Goal: Obtain resource: Download file/media

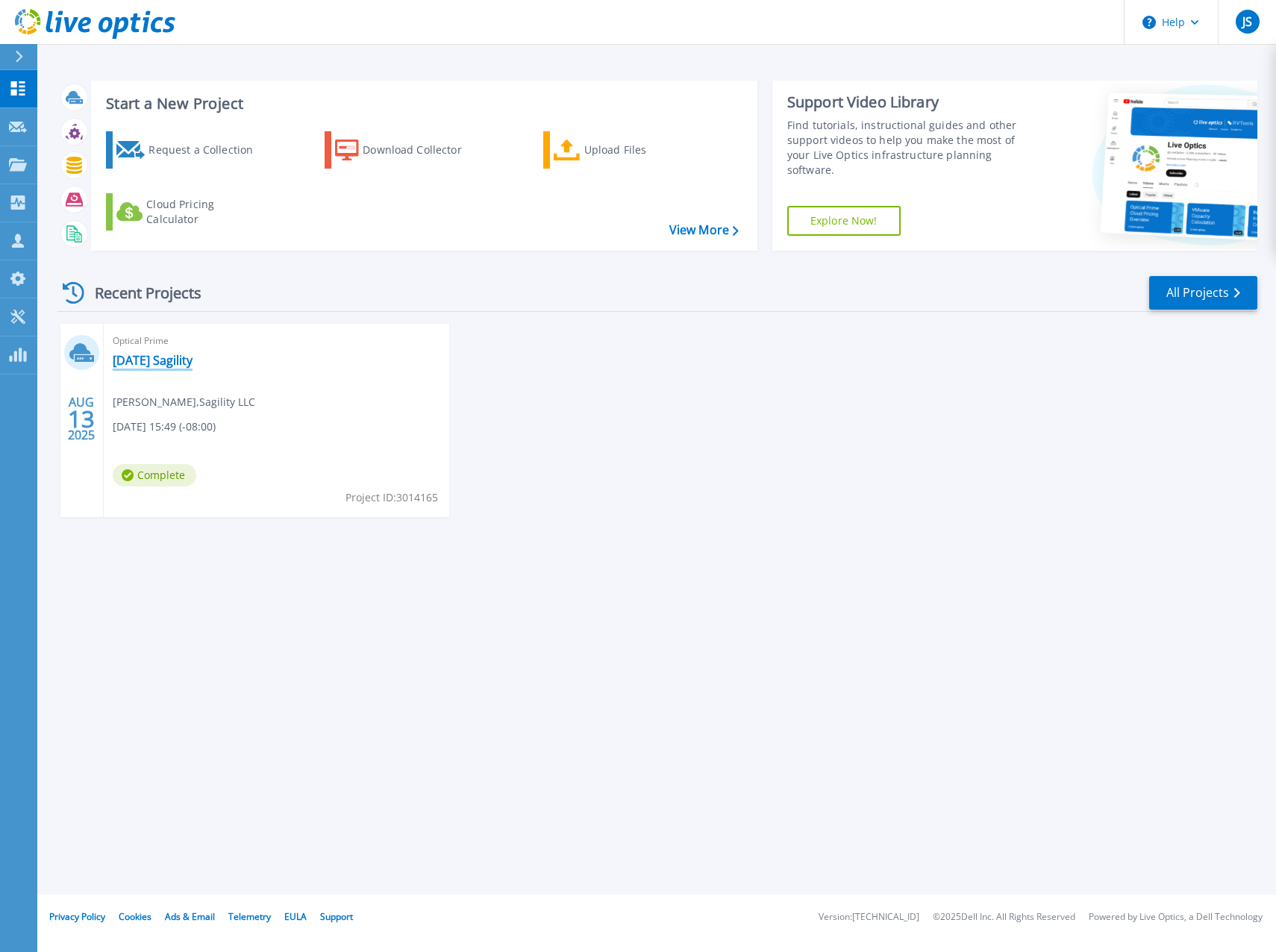
click at [154, 353] on link "[DATE] Sagility" at bounding box center [152, 360] width 80 height 15
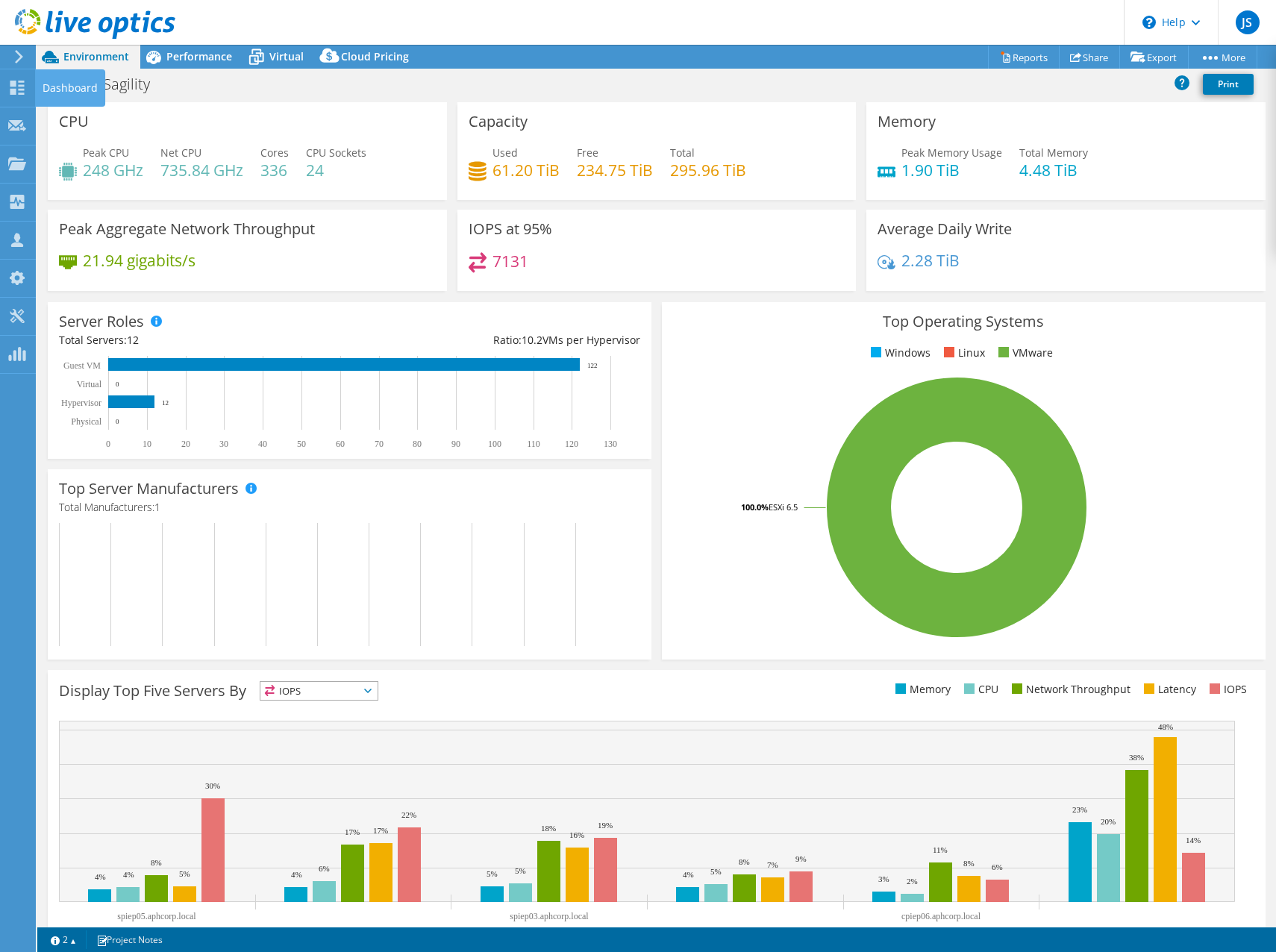
select select "USD"
click at [1026, 61] on link "Reports" at bounding box center [1024, 56] width 72 height 23
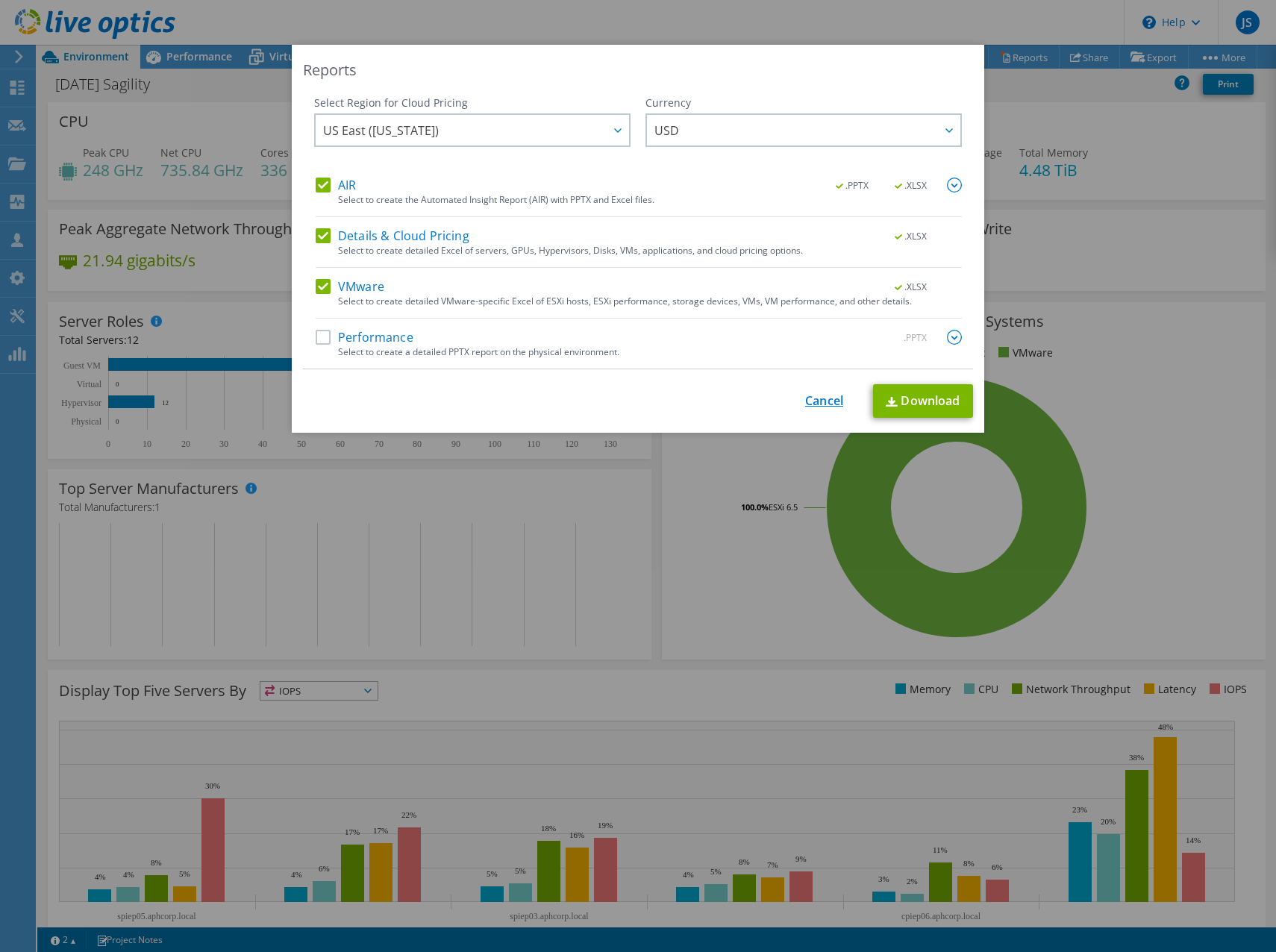
click at [819, 401] on link "Cancel" at bounding box center [823, 401] width 38 height 14
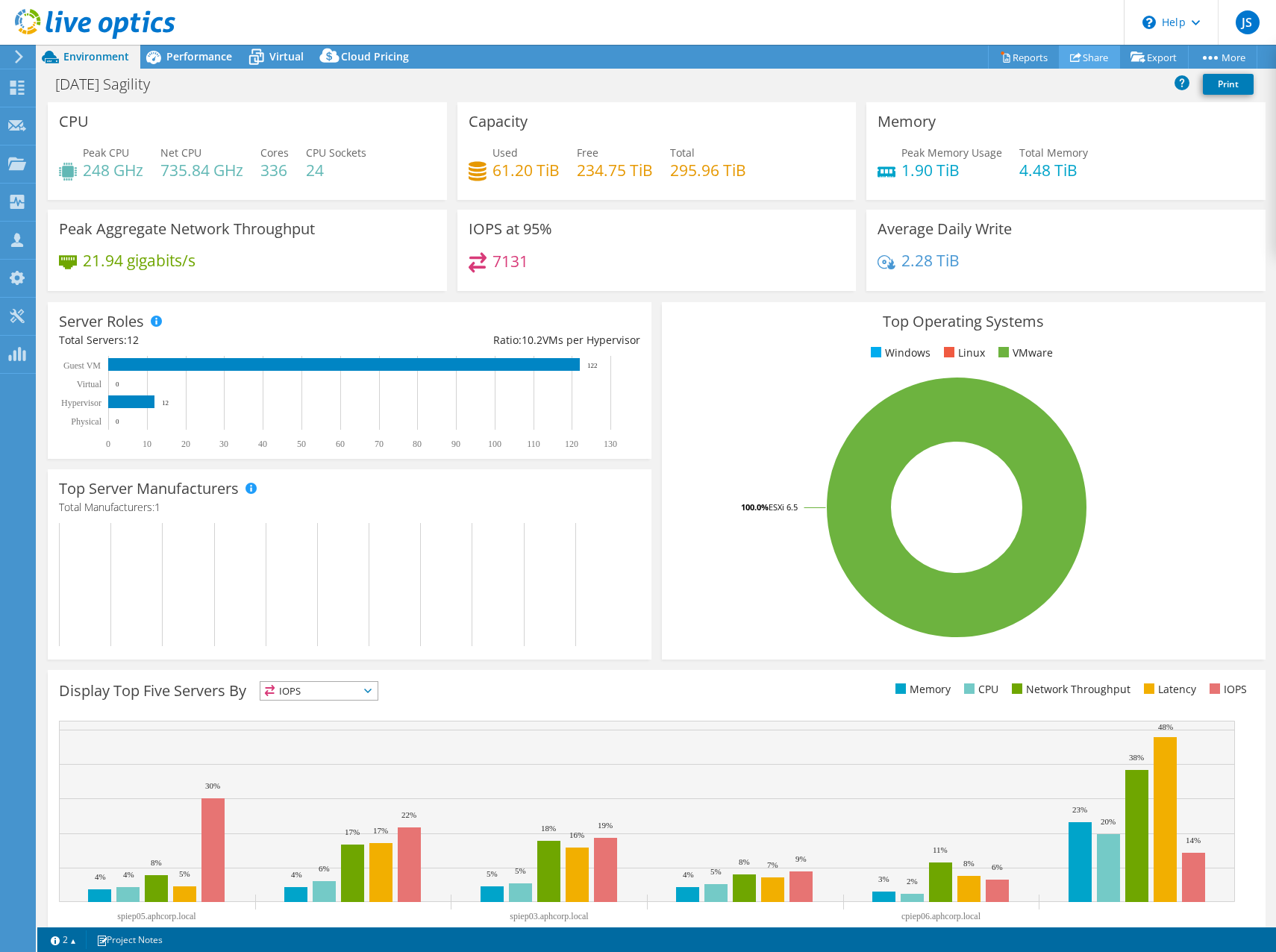
click at [1084, 52] on link "Share" at bounding box center [1089, 56] width 61 height 23
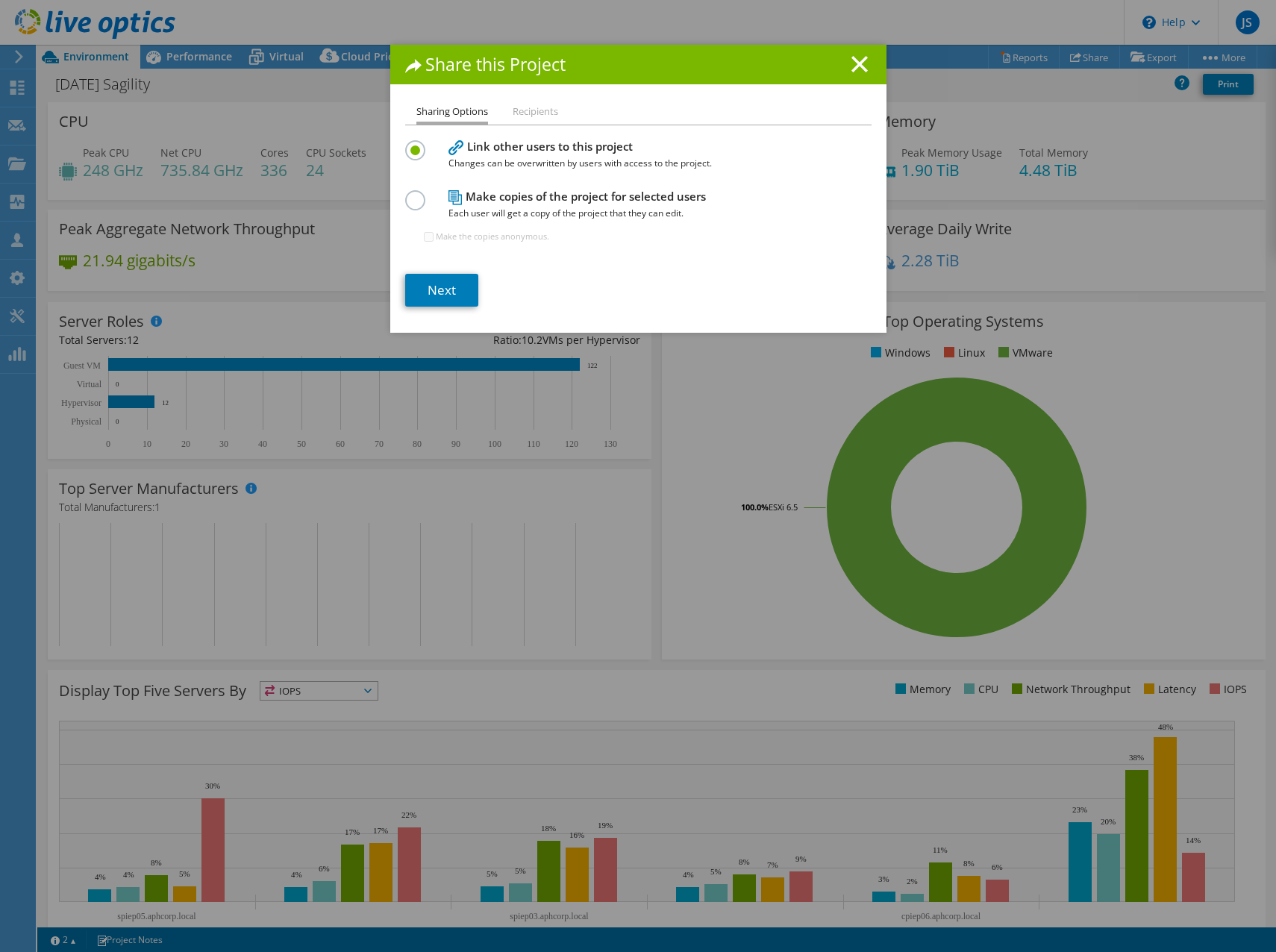
click at [859, 55] on div "Share this Project" at bounding box center [638, 64] width 496 height 40
click at [860, 60] on line at bounding box center [859, 64] width 15 height 15
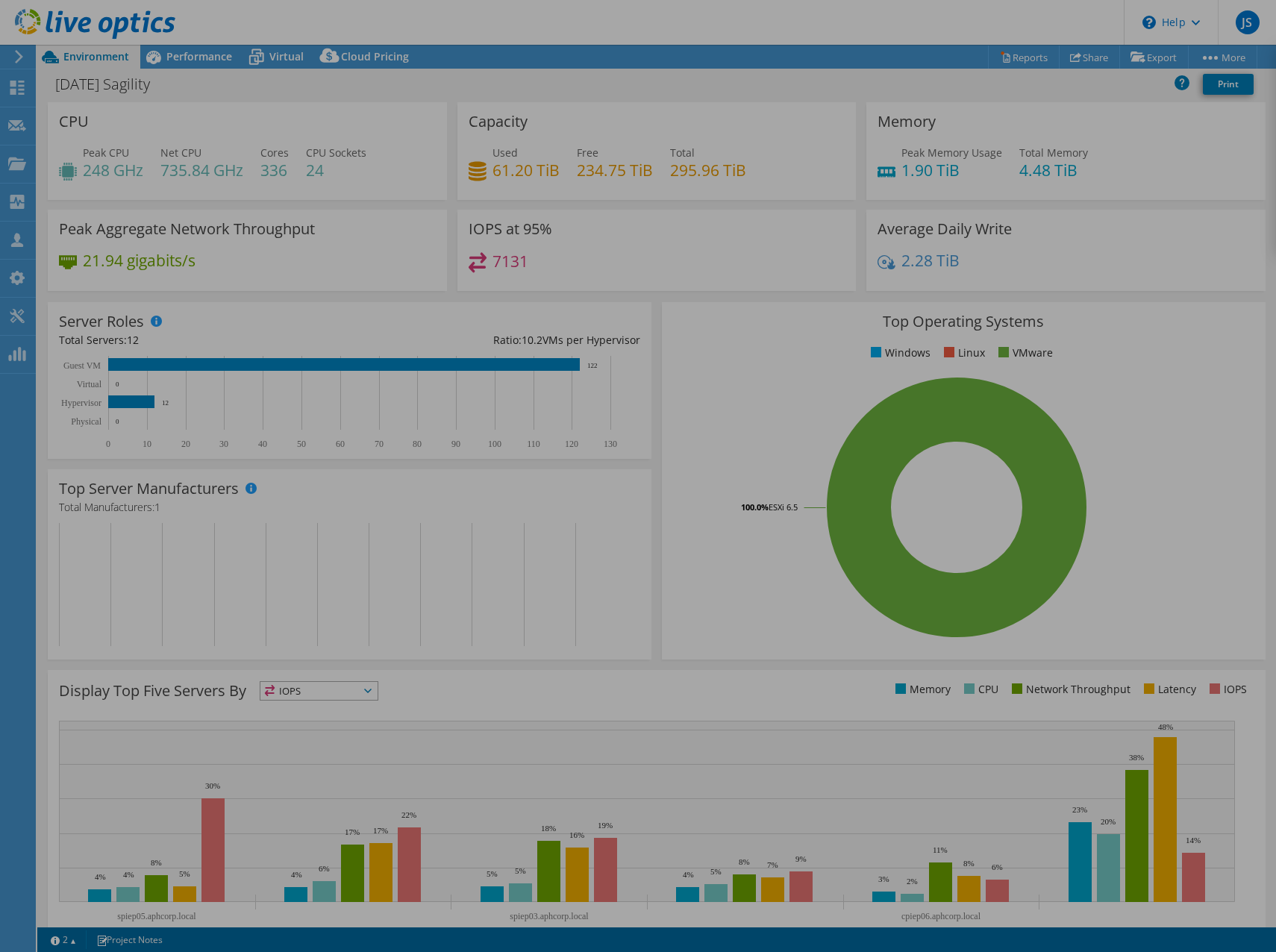
click at [860, 60] on div at bounding box center [638, 476] width 1276 height 952
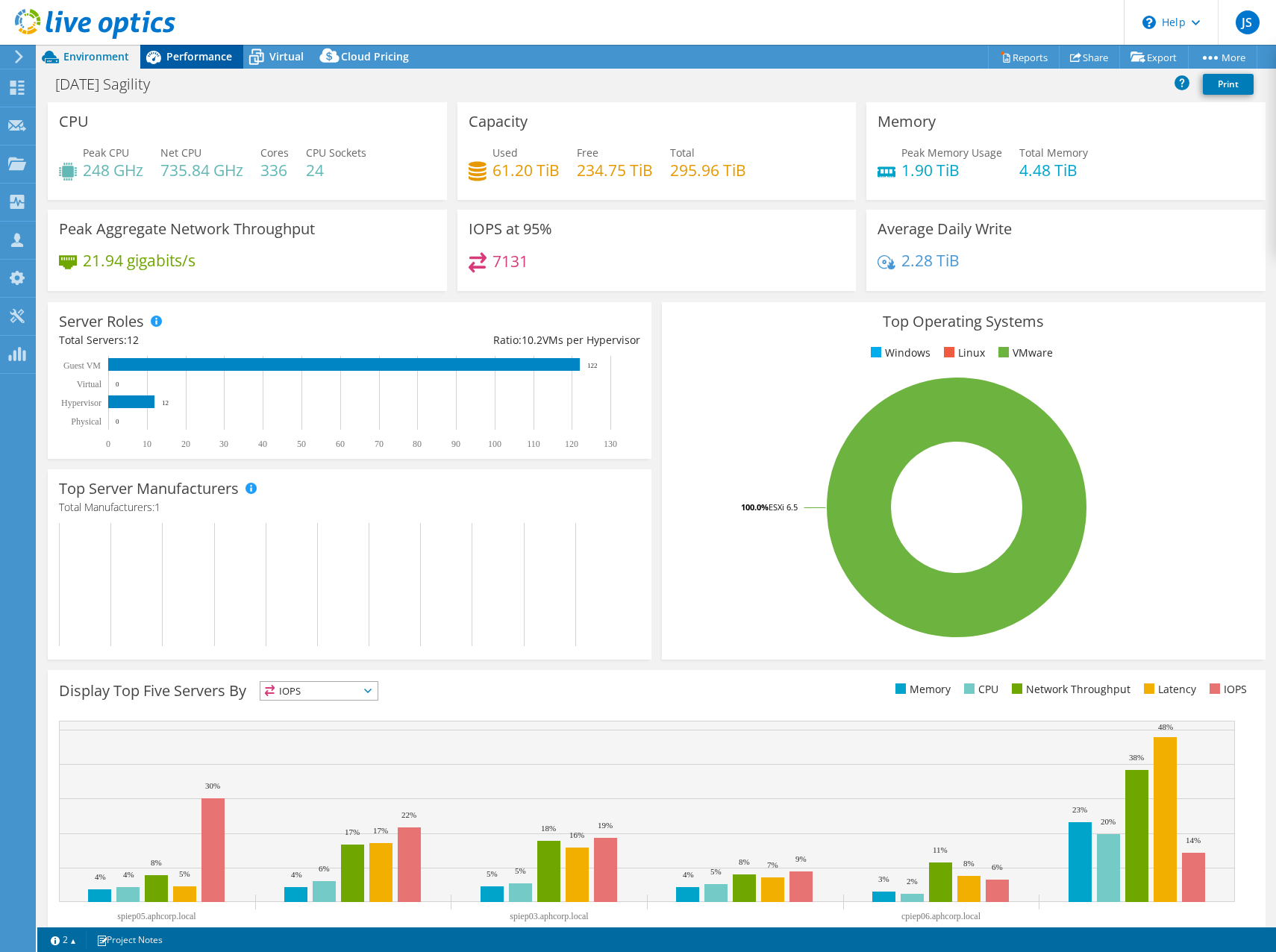
click at [203, 61] on span "Performance" at bounding box center [199, 55] width 65 height 14
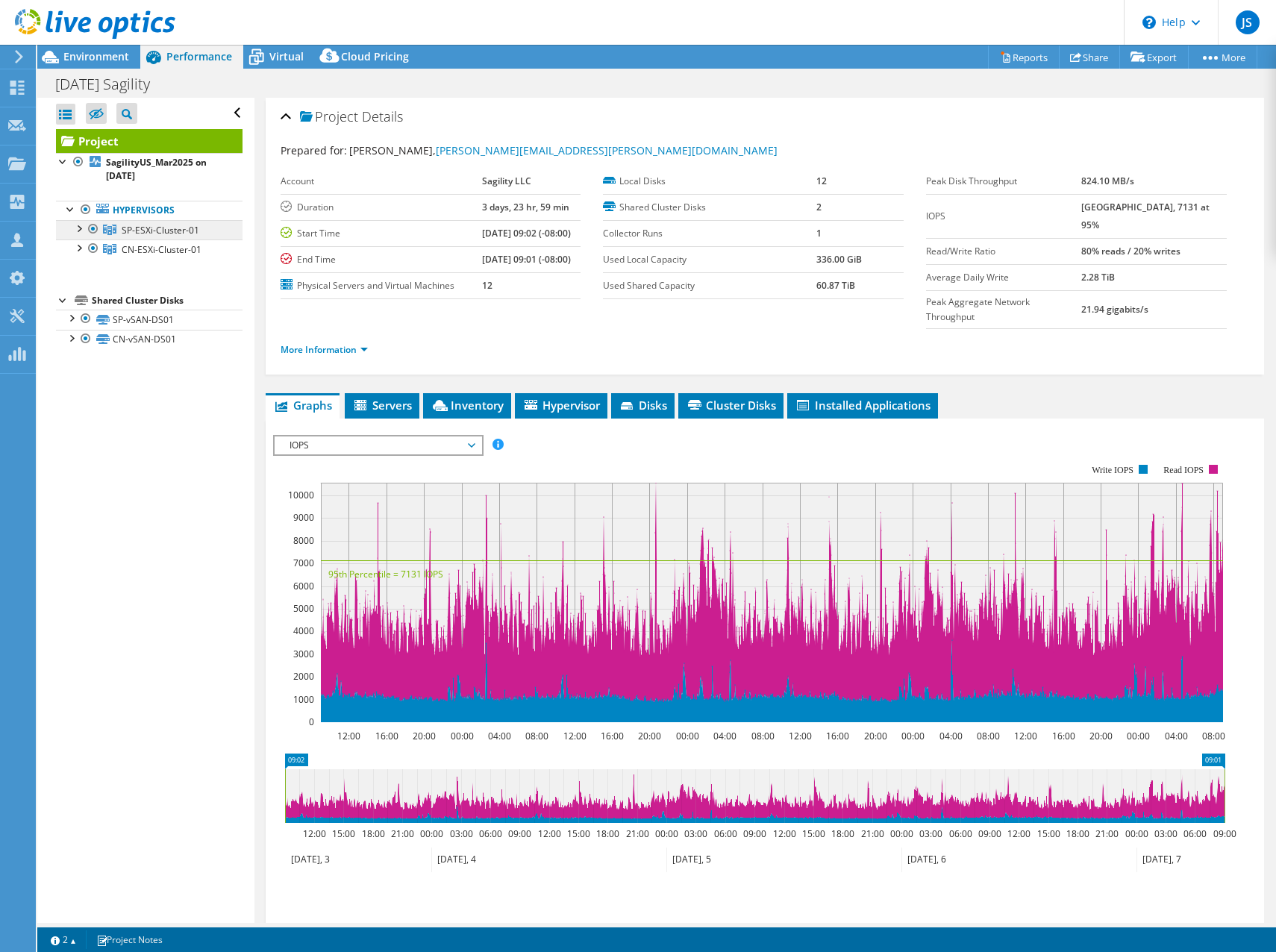
click at [159, 226] on span "SP-ESXi-Cluster-01" at bounding box center [160, 230] width 77 height 13
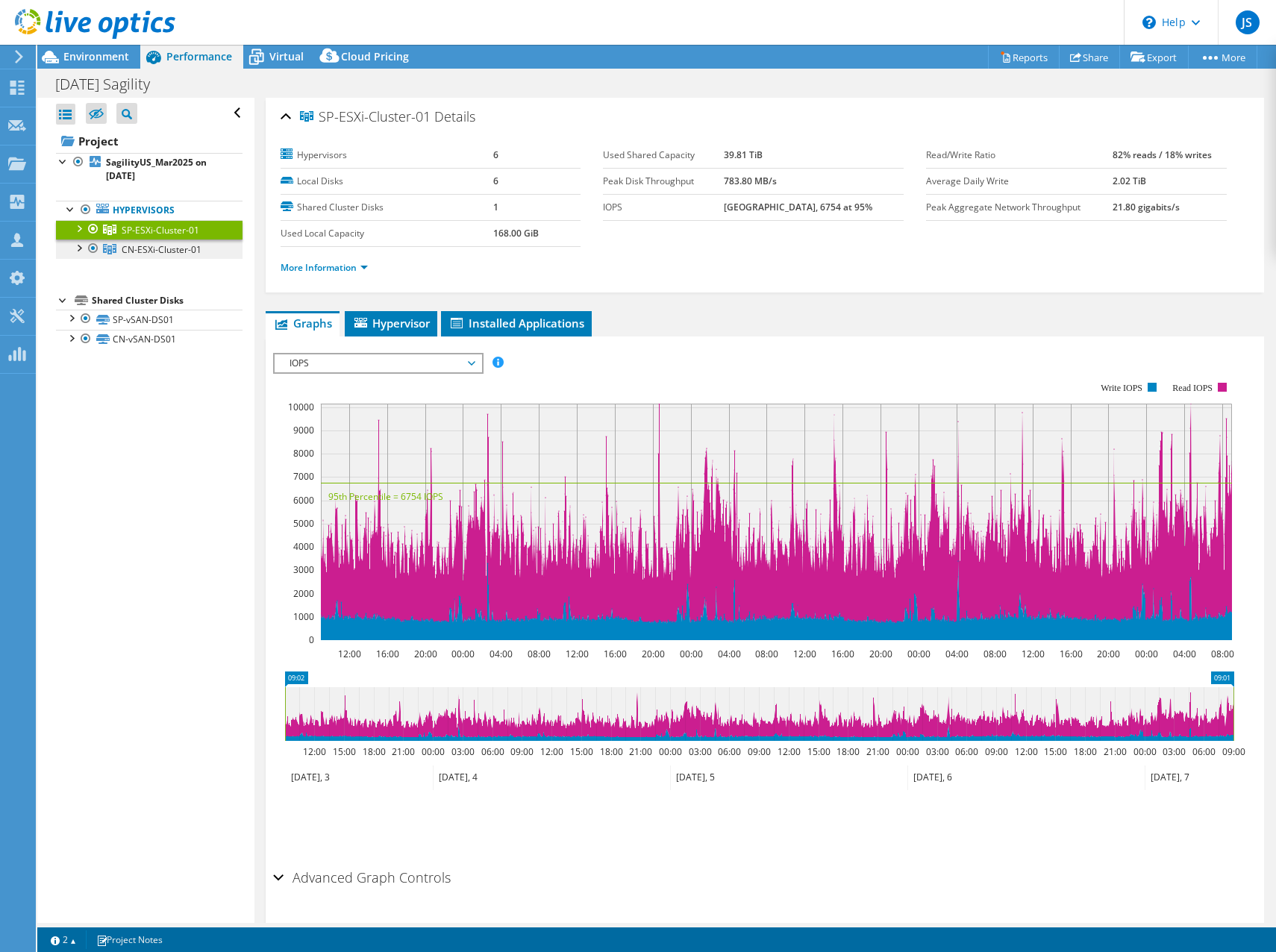
click at [157, 237] on span "CN-ESXi-Cluster-01" at bounding box center [160, 230] width 77 height 13
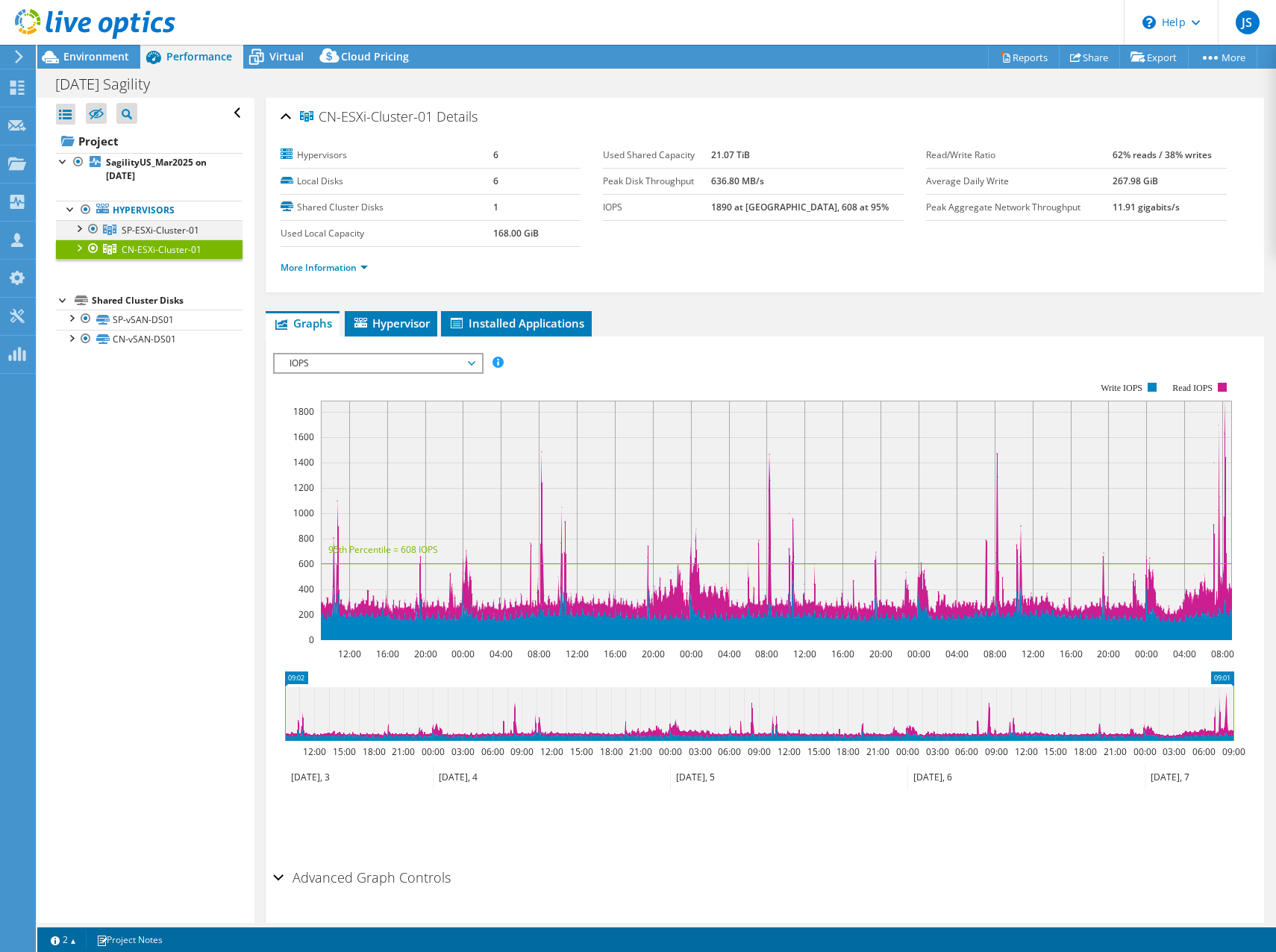
click at [78, 225] on div at bounding box center [78, 227] width 15 height 15
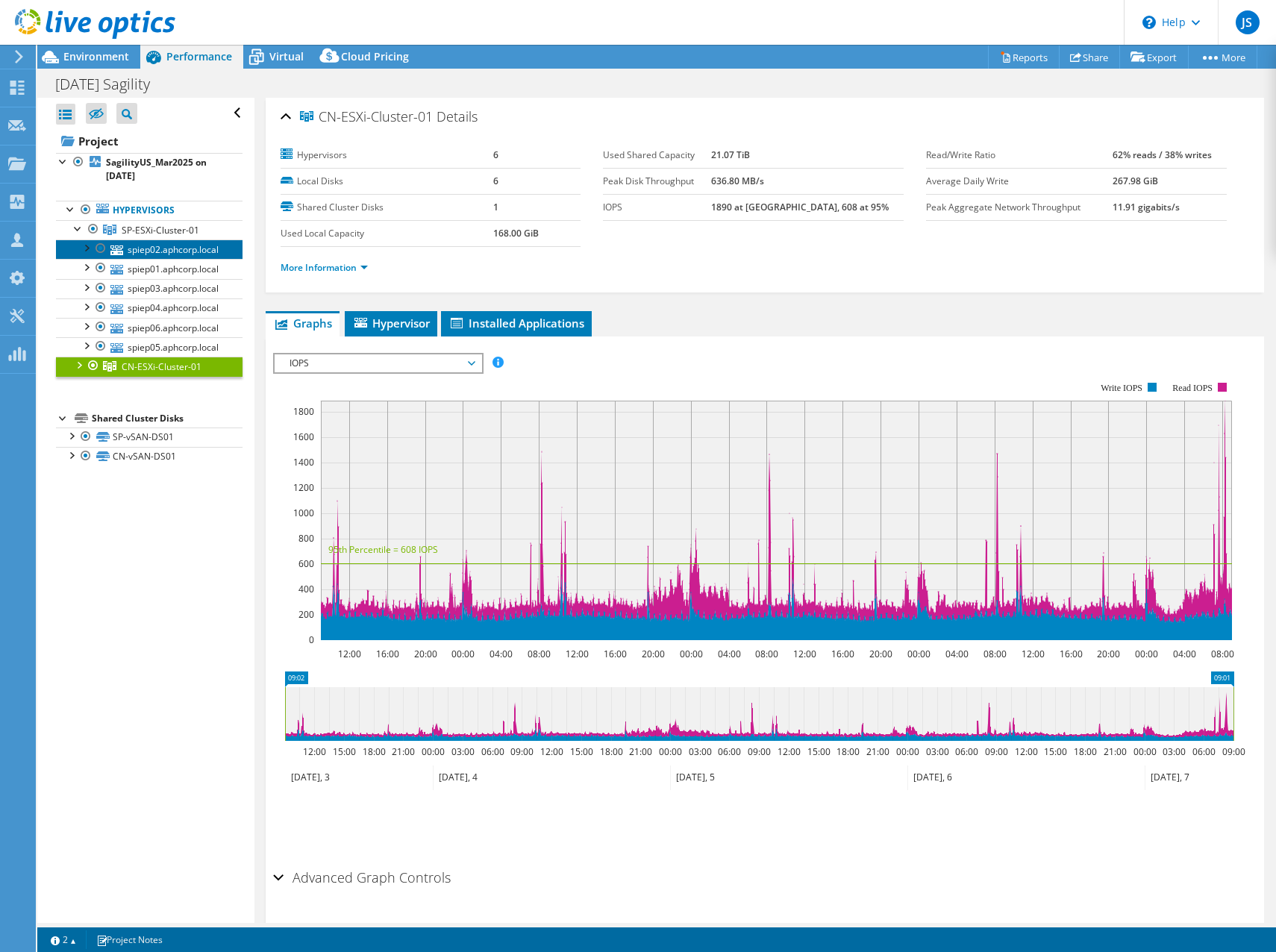
click at [90, 256] on link "spiep02.aphcorp.local" at bounding box center [149, 249] width 187 height 19
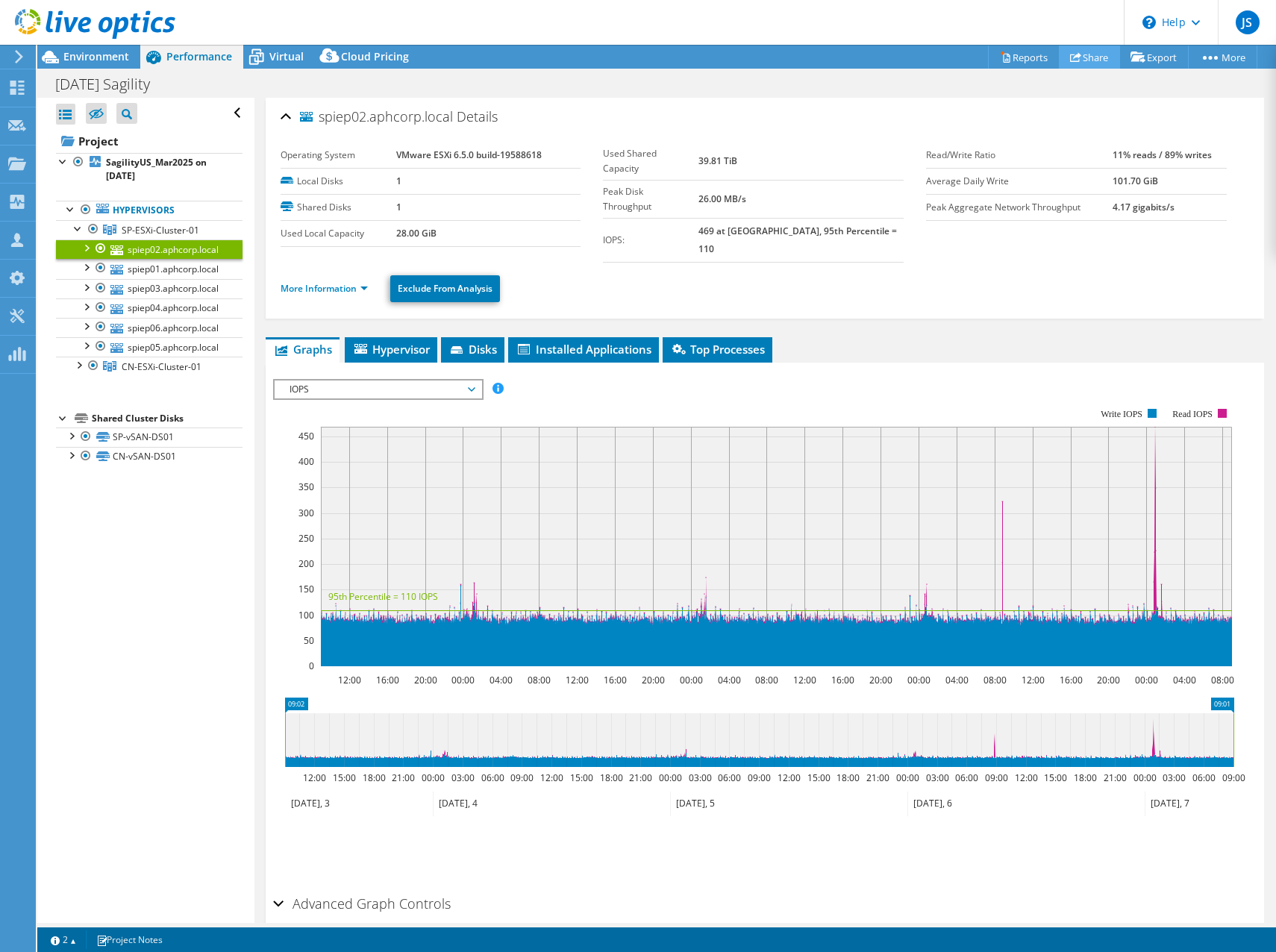
click at [1078, 57] on link "Share" at bounding box center [1089, 56] width 61 height 23
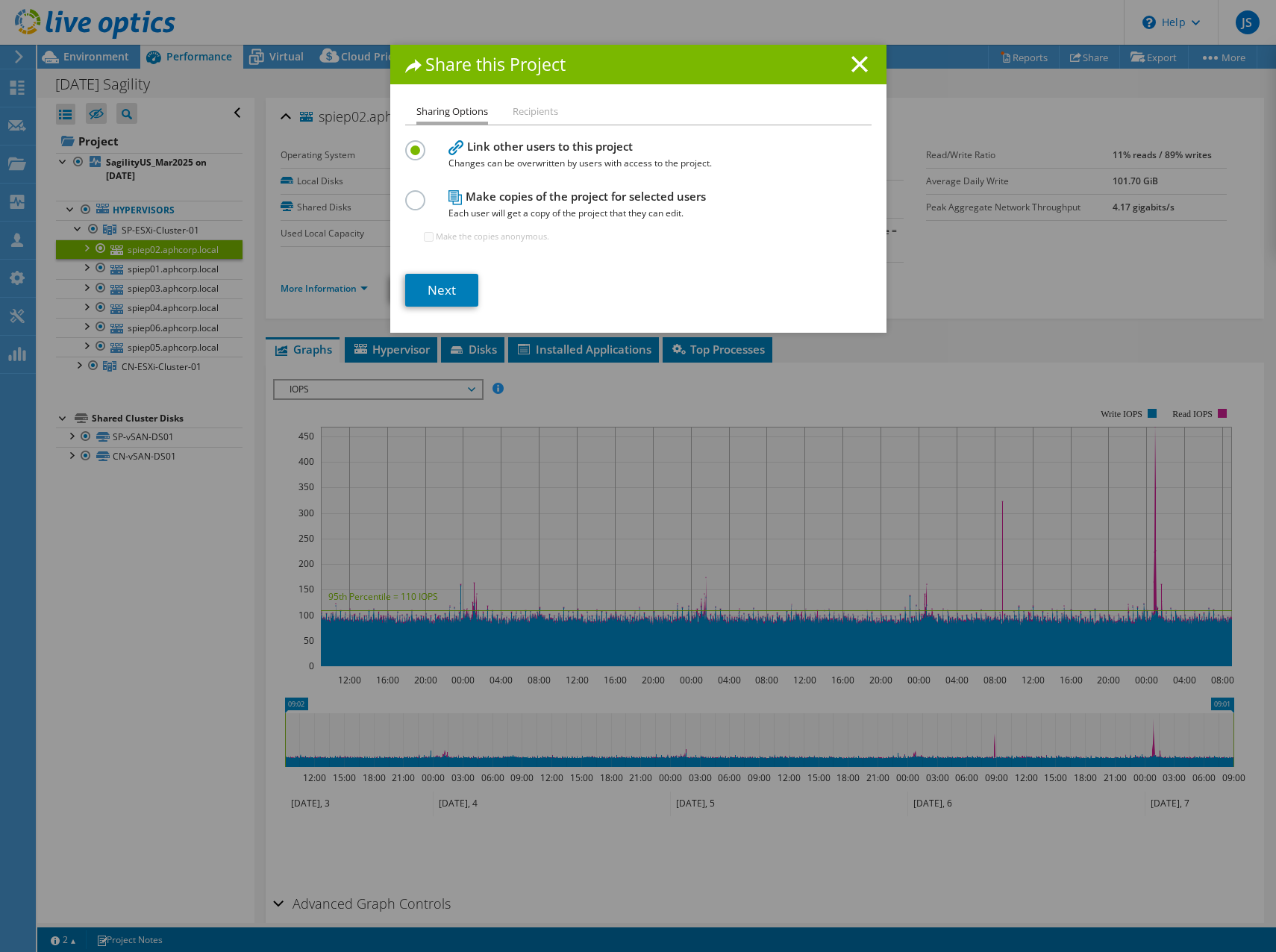
click at [853, 74] on div "Share this Project" at bounding box center [638, 64] width 496 height 40
click at [853, 61] on icon at bounding box center [860, 64] width 17 height 17
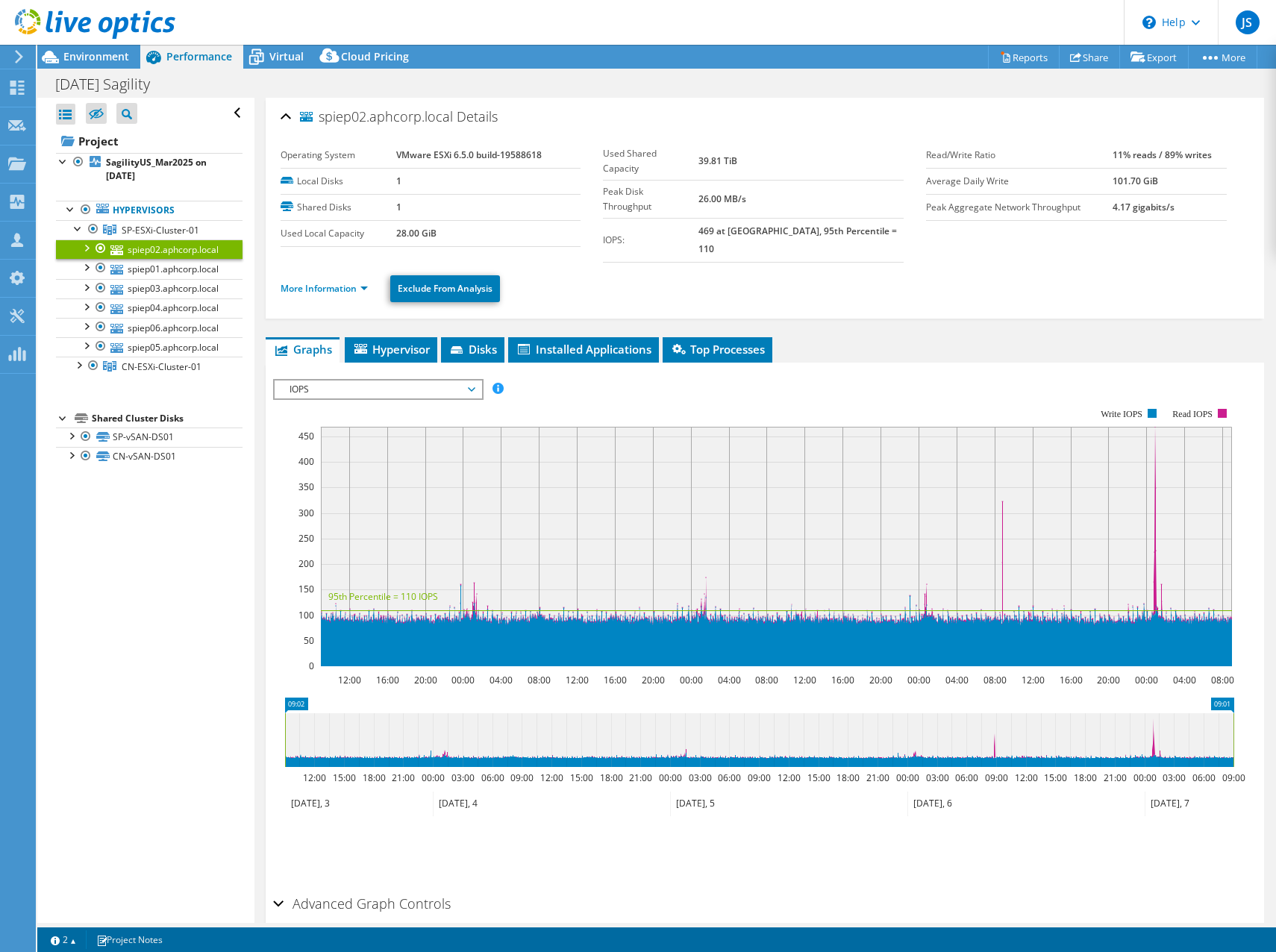
click at [14, 53] on icon at bounding box center [19, 56] width 11 height 14
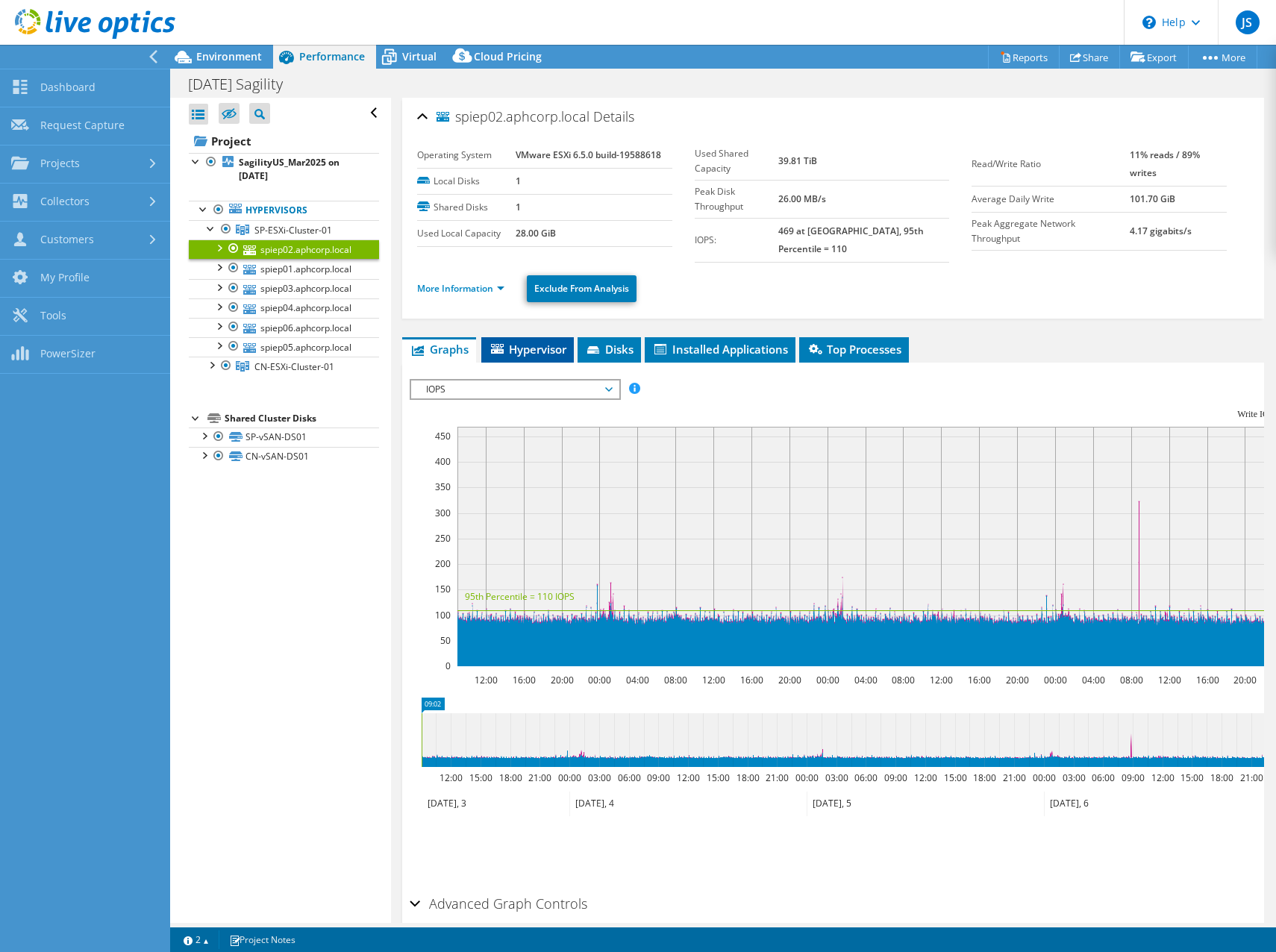
click at [511, 342] on span "Hypervisor" at bounding box center [528, 349] width 77 height 15
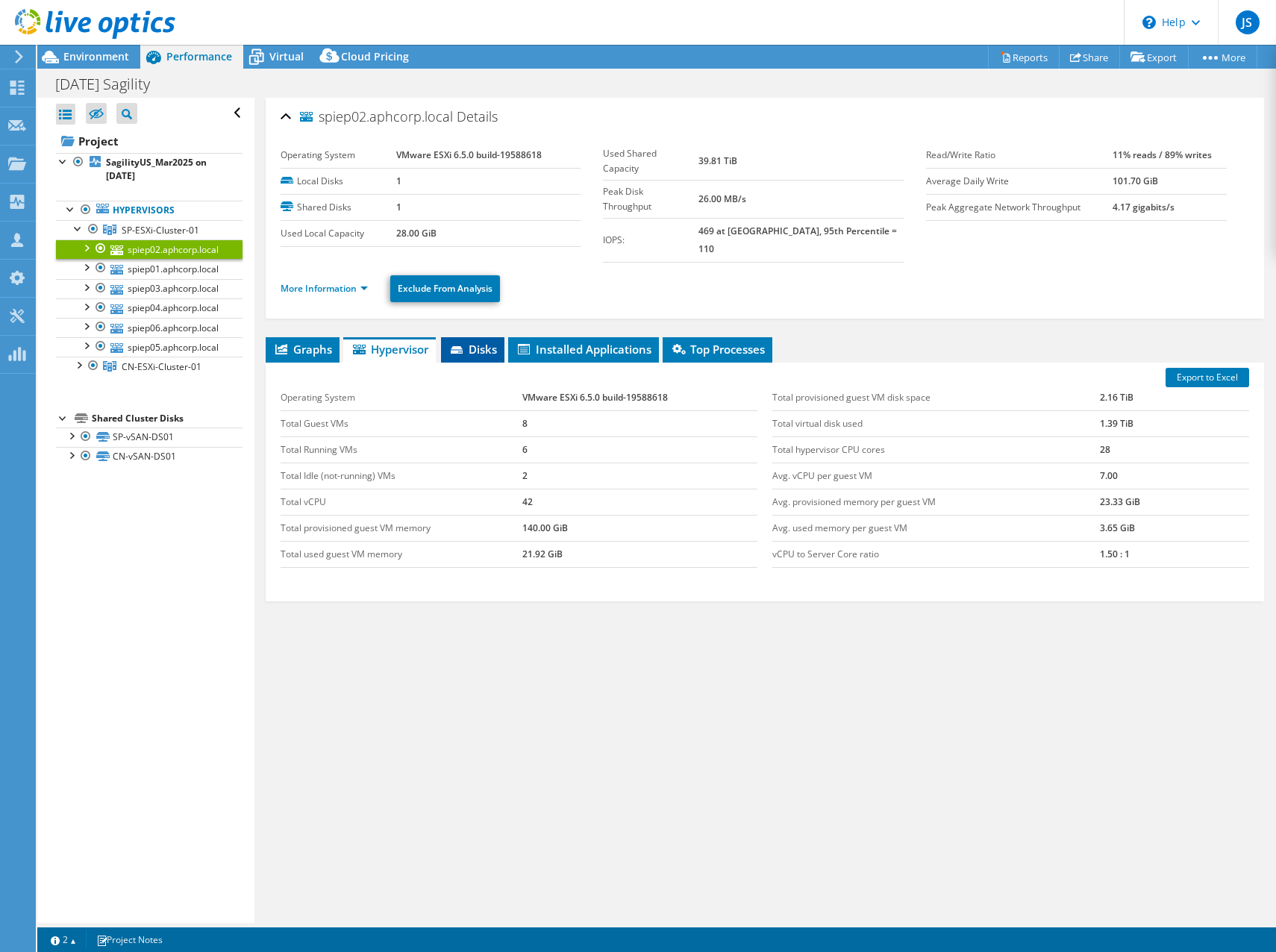
click at [482, 342] on span "Disks" at bounding box center [472, 349] width 49 height 15
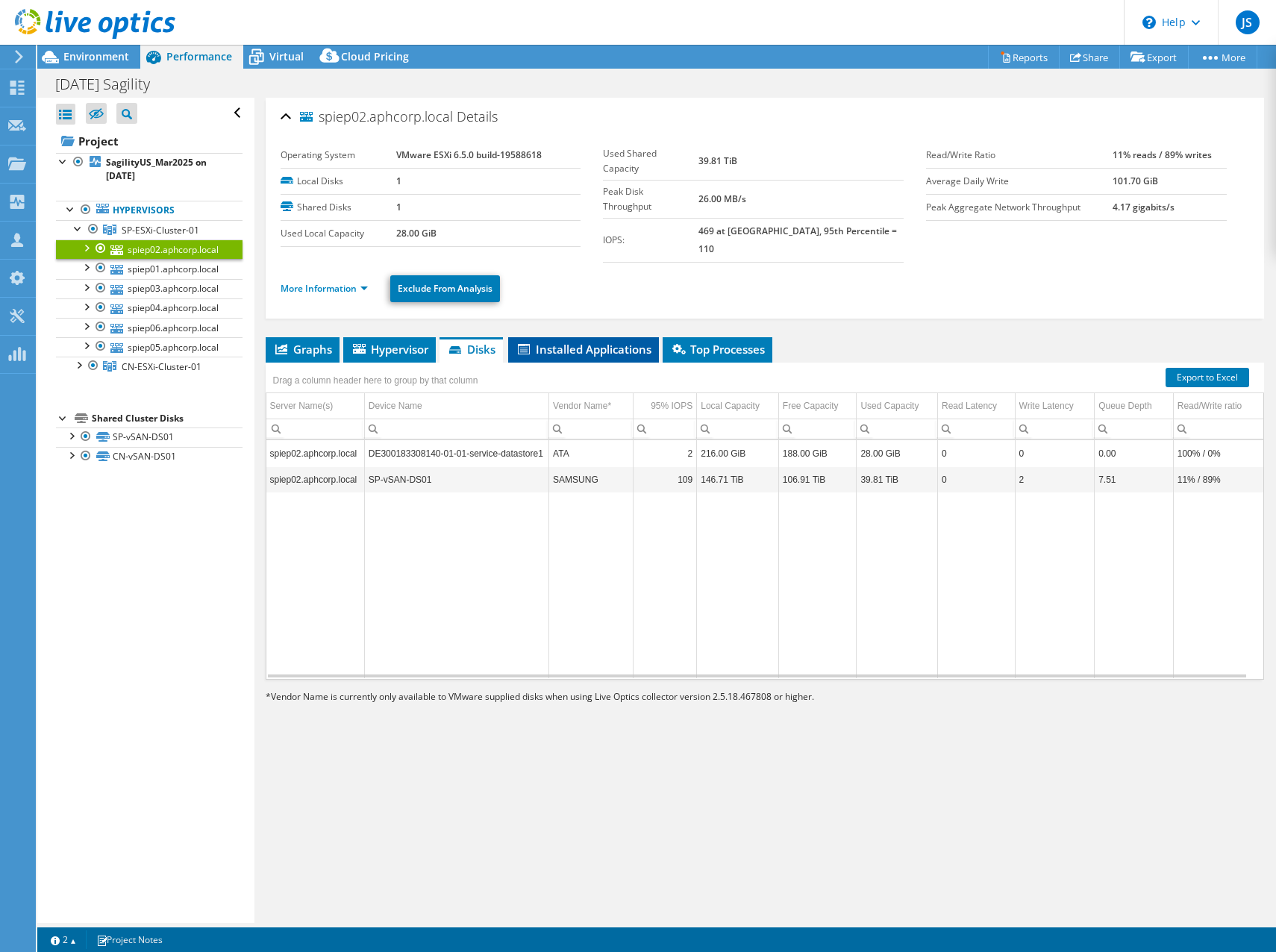
click at [542, 342] on span "Installed Applications" at bounding box center [583, 349] width 135 height 15
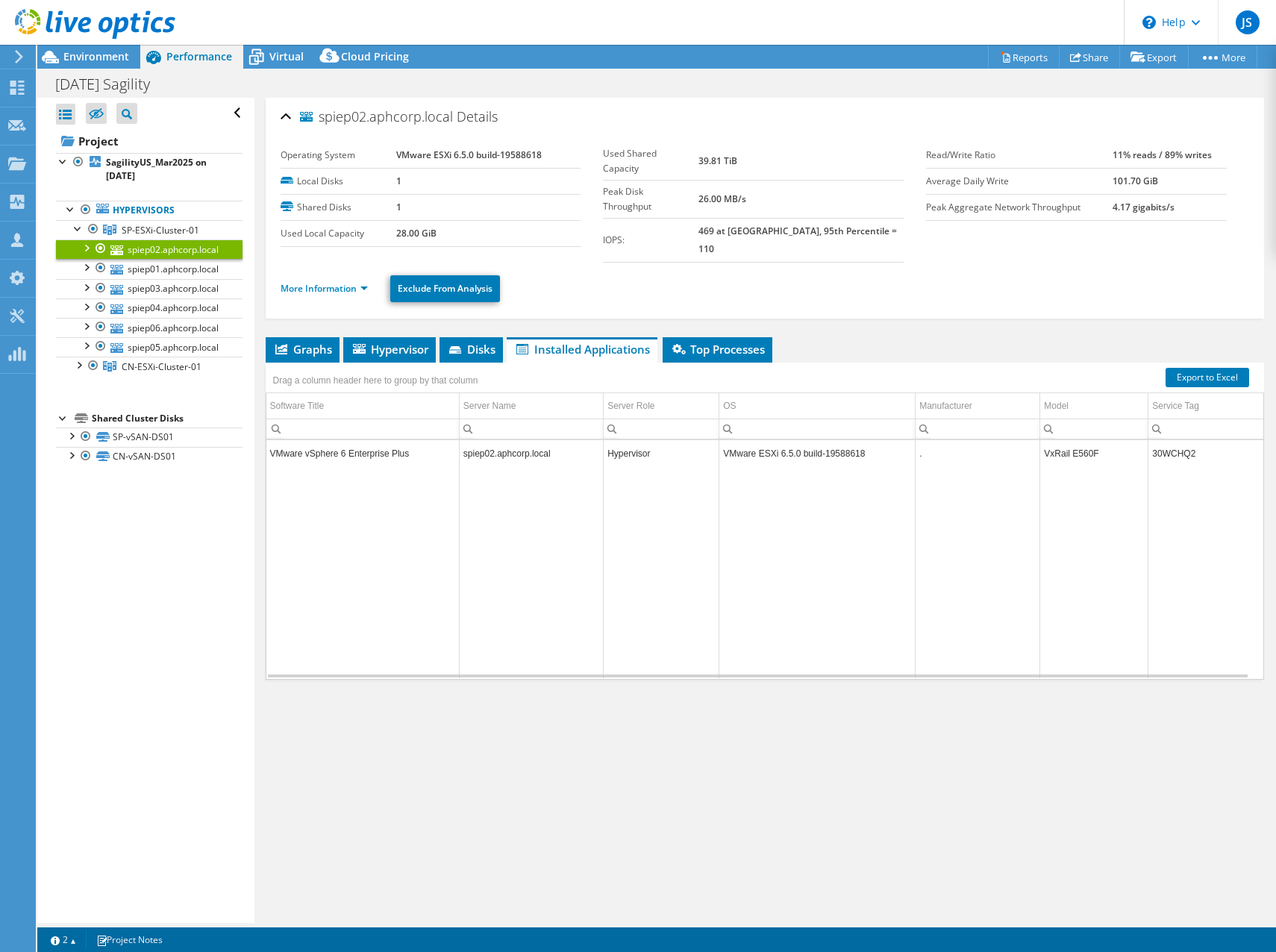
drag, startPoint x: 678, startPoint y: 132, endPoint x: 669, endPoint y: 132, distance: 9.0
click at [678, 132] on div "spiep02.aphcorp.local Details" at bounding box center [765, 117] width 969 height 32
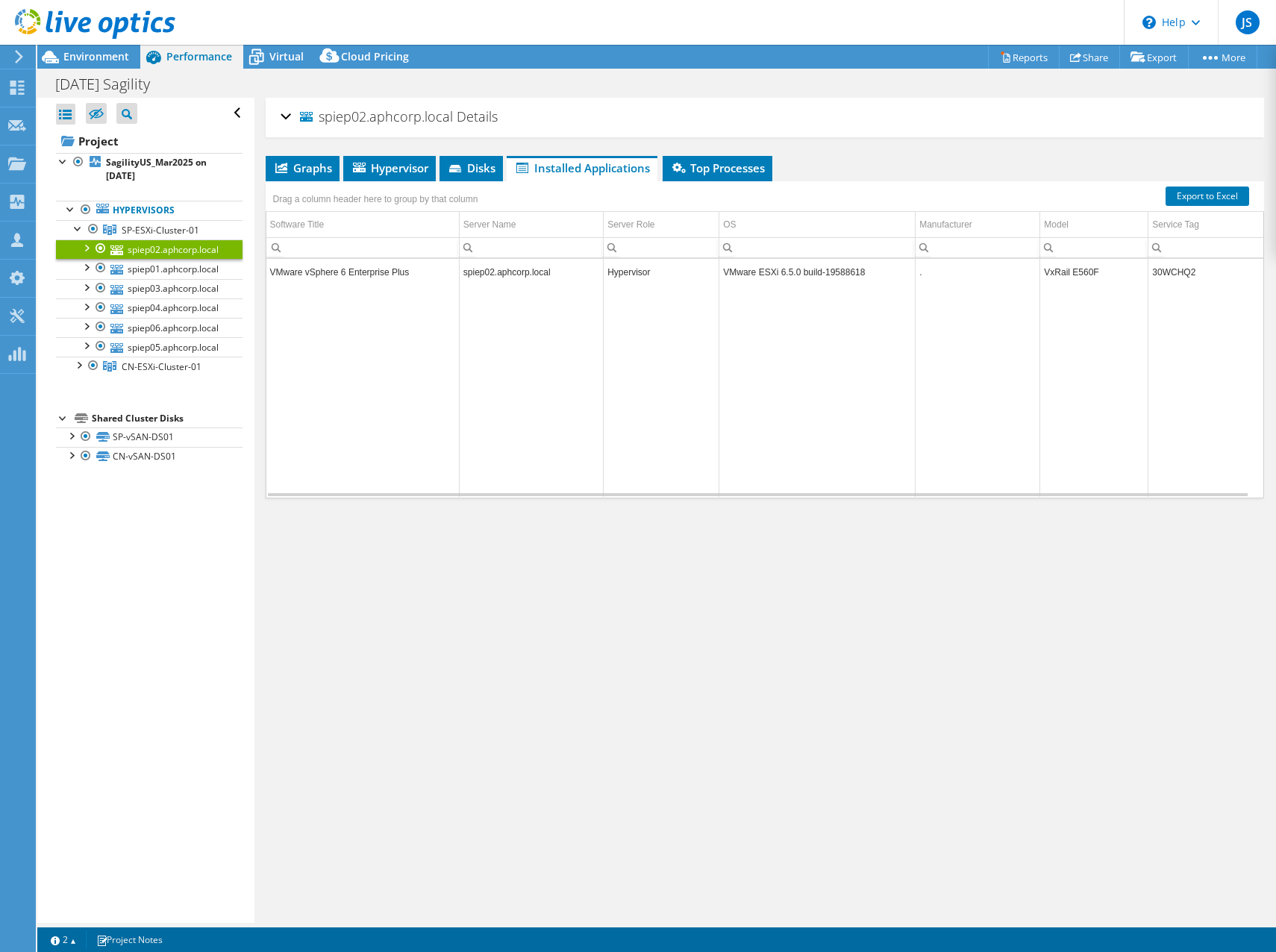
click at [398, 113] on span "spiep02.aphcorp.local" at bounding box center [377, 117] width 153 height 15
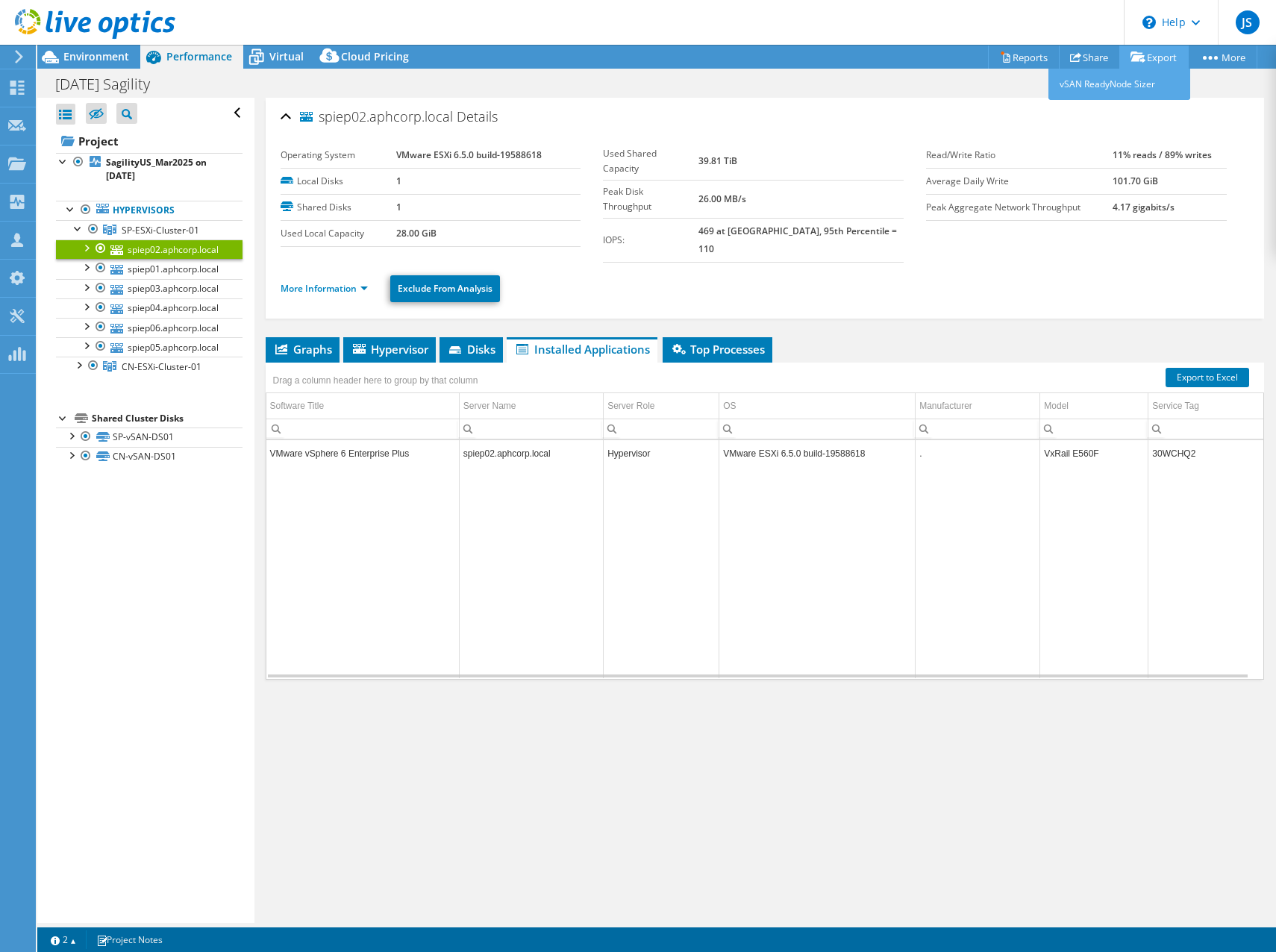
click at [1138, 60] on icon at bounding box center [1138, 57] width 15 height 11
click at [1082, 56] on link "Share" at bounding box center [1089, 56] width 61 height 23
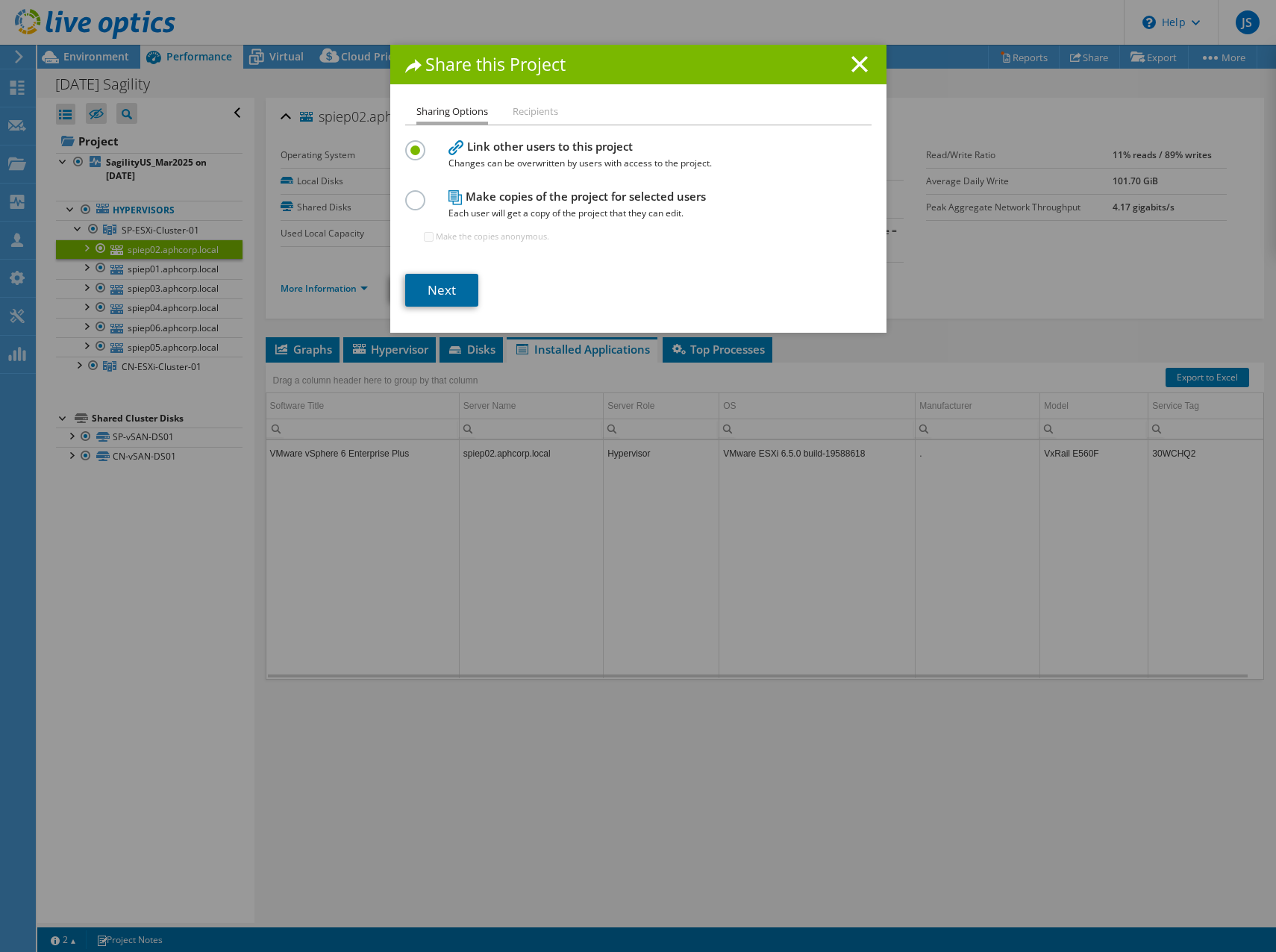
click at [435, 279] on link "Next" at bounding box center [441, 290] width 73 height 33
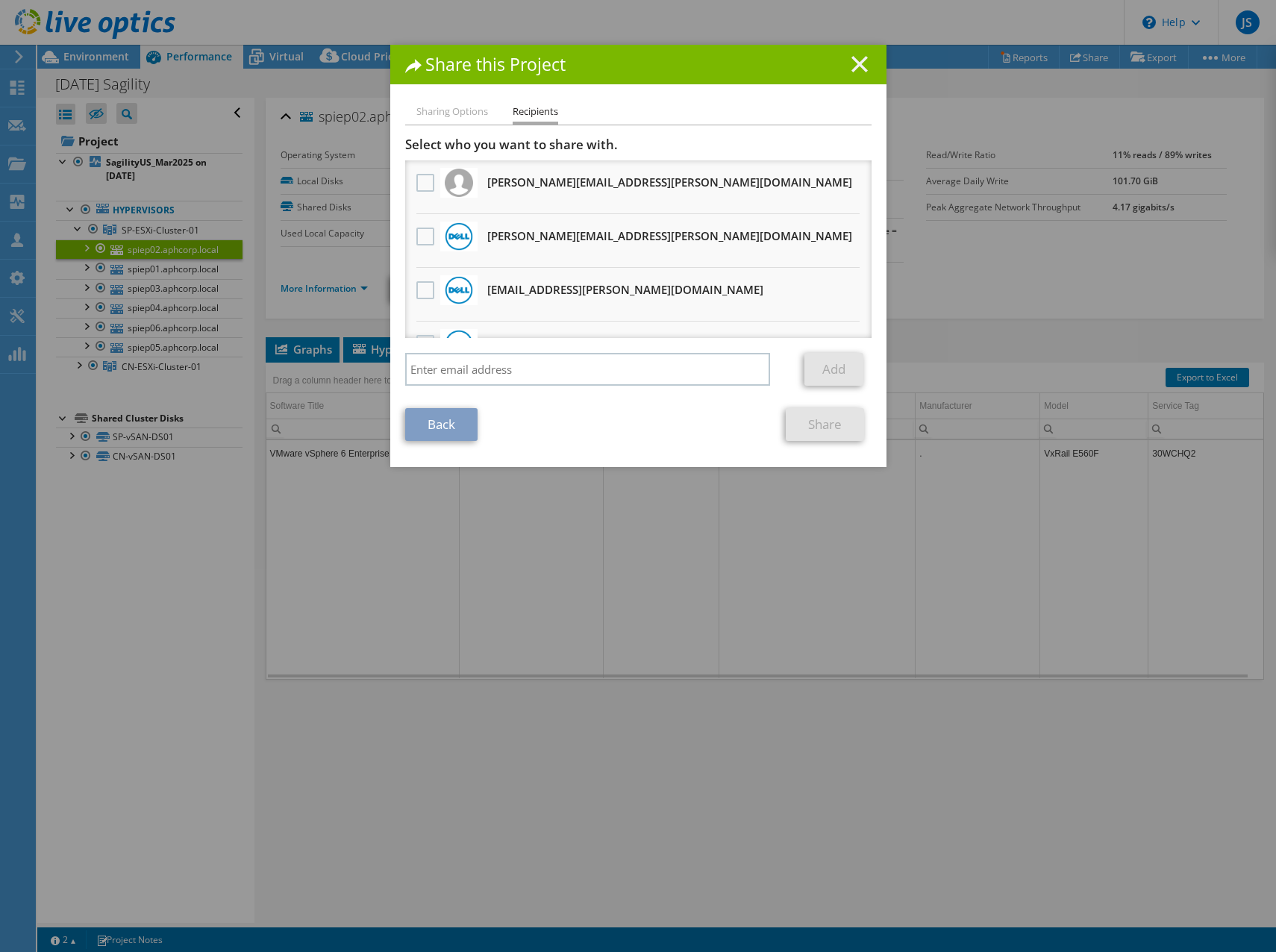
click at [852, 58] on line at bounding box center [859, 64] width 15 height 15
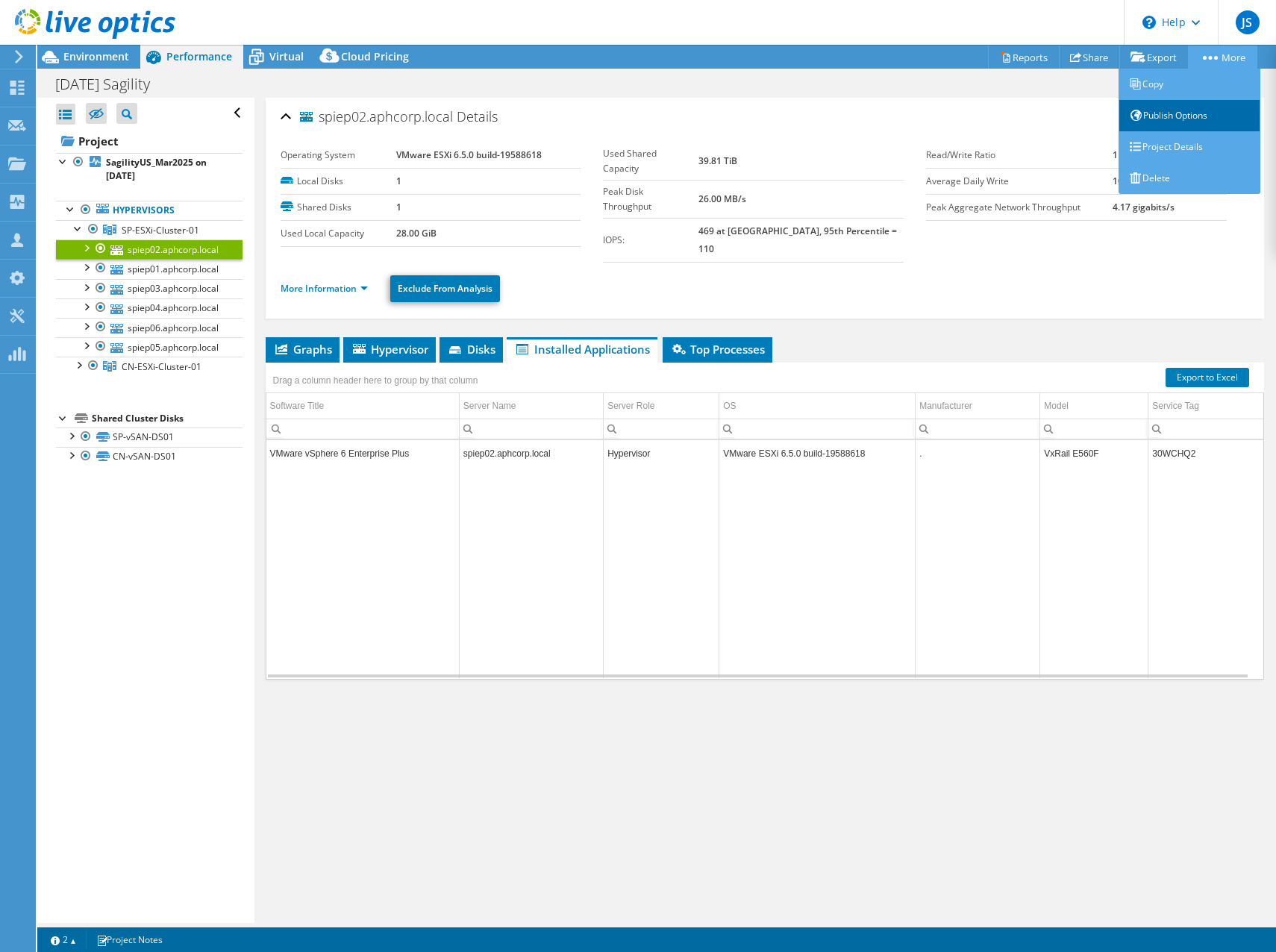
click at [1154, 112] on link "Publish Options" at bounding box center [1189, 116] width 142 height 31
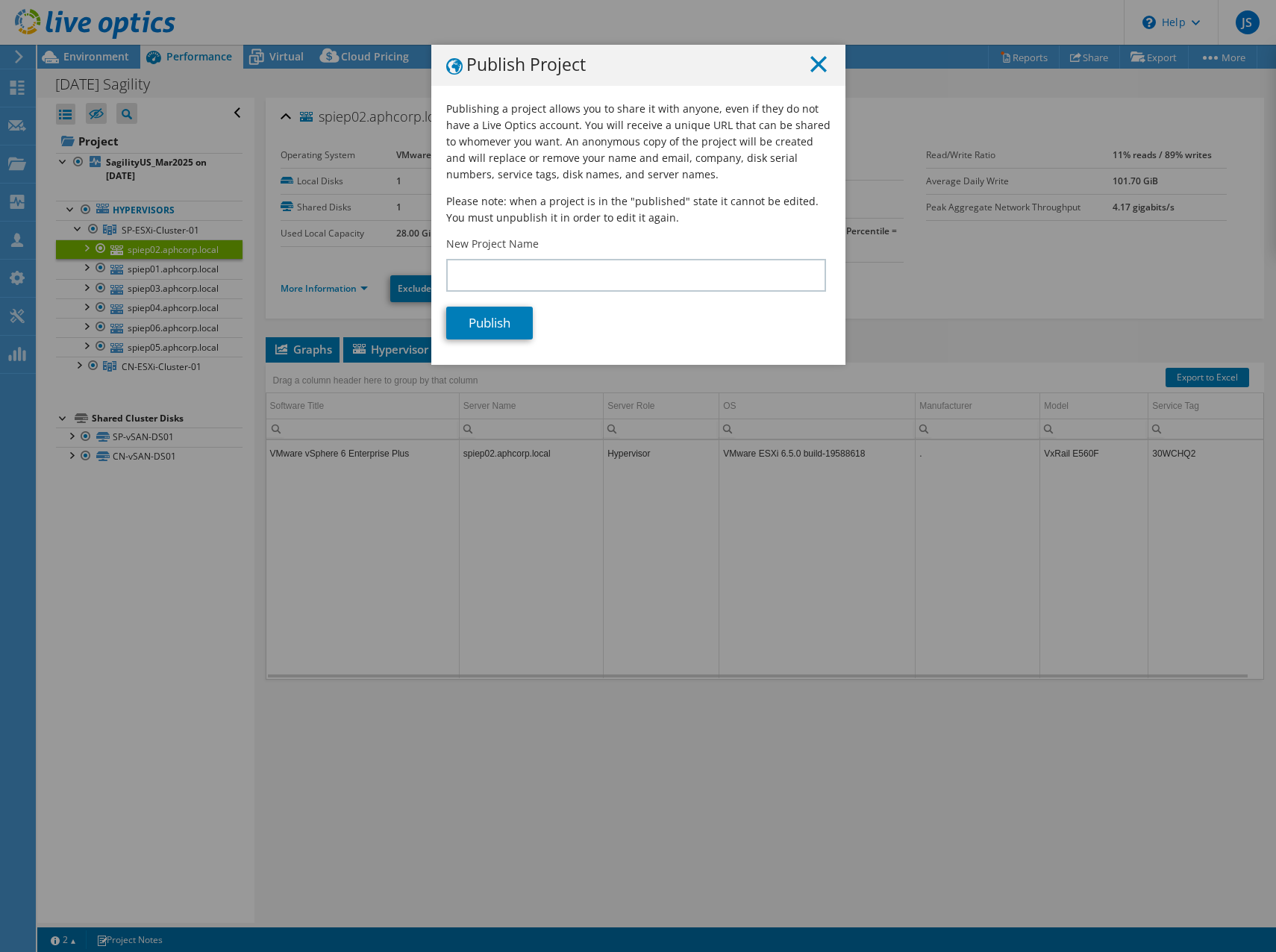
click at [810, 66] on icon at bounding box center [818, 64] width 17 height 17
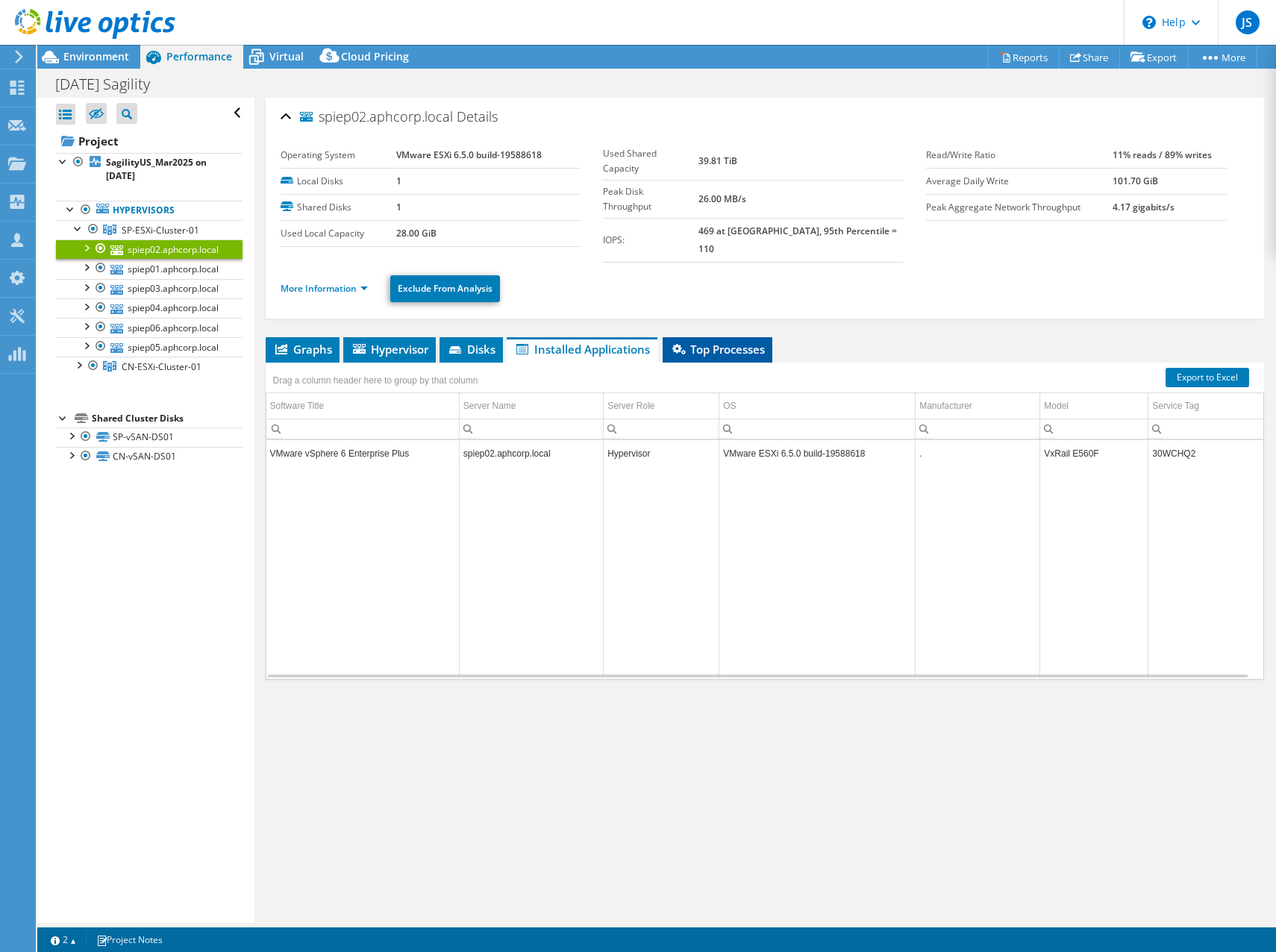
click at [713, 342] on span "Top Processes" at bounding box center [717, 349] width 95 height 15
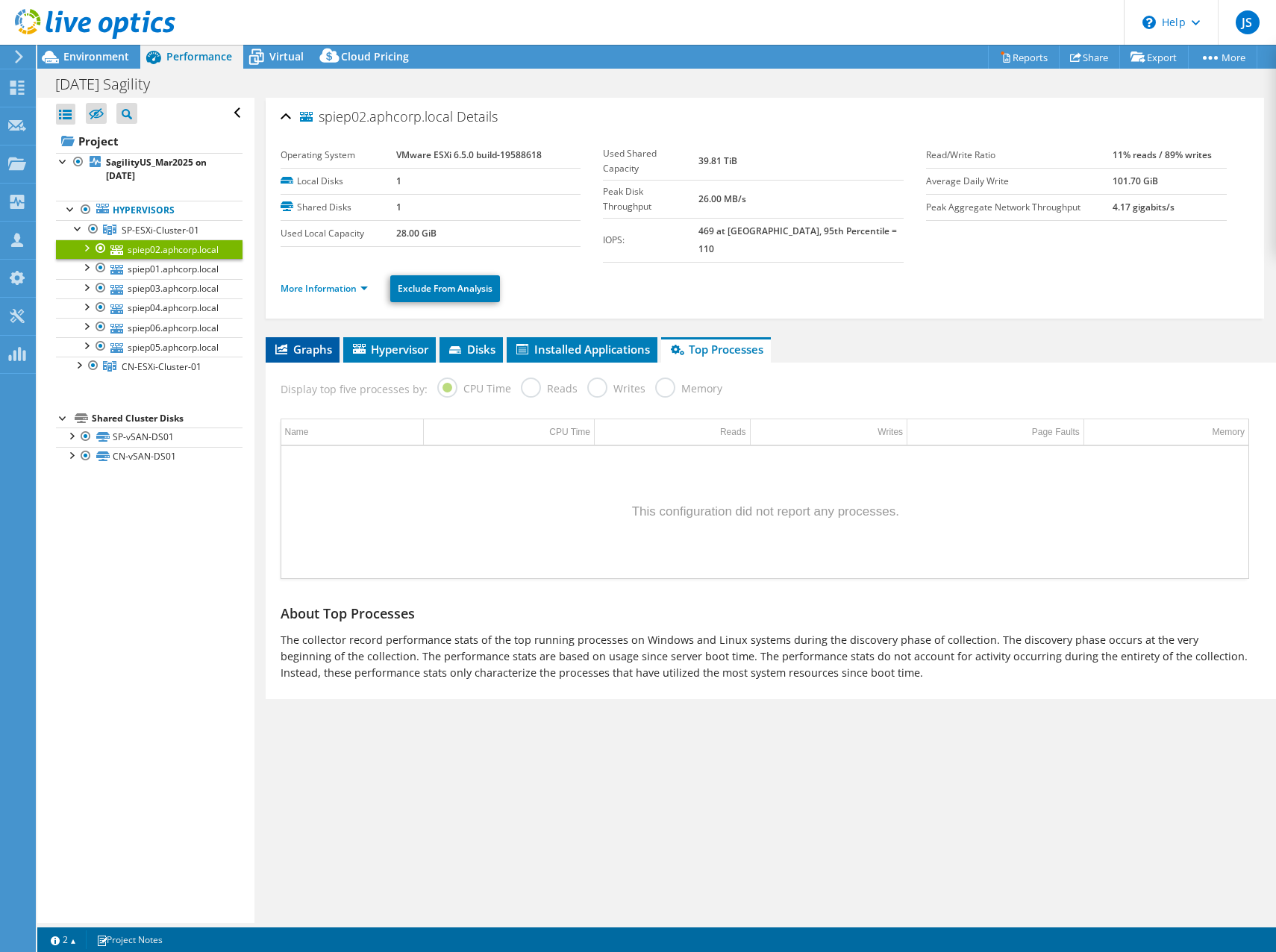
click at [316, 337] on li "Graphs" at bounding box center [302, 350] width 74 height 26
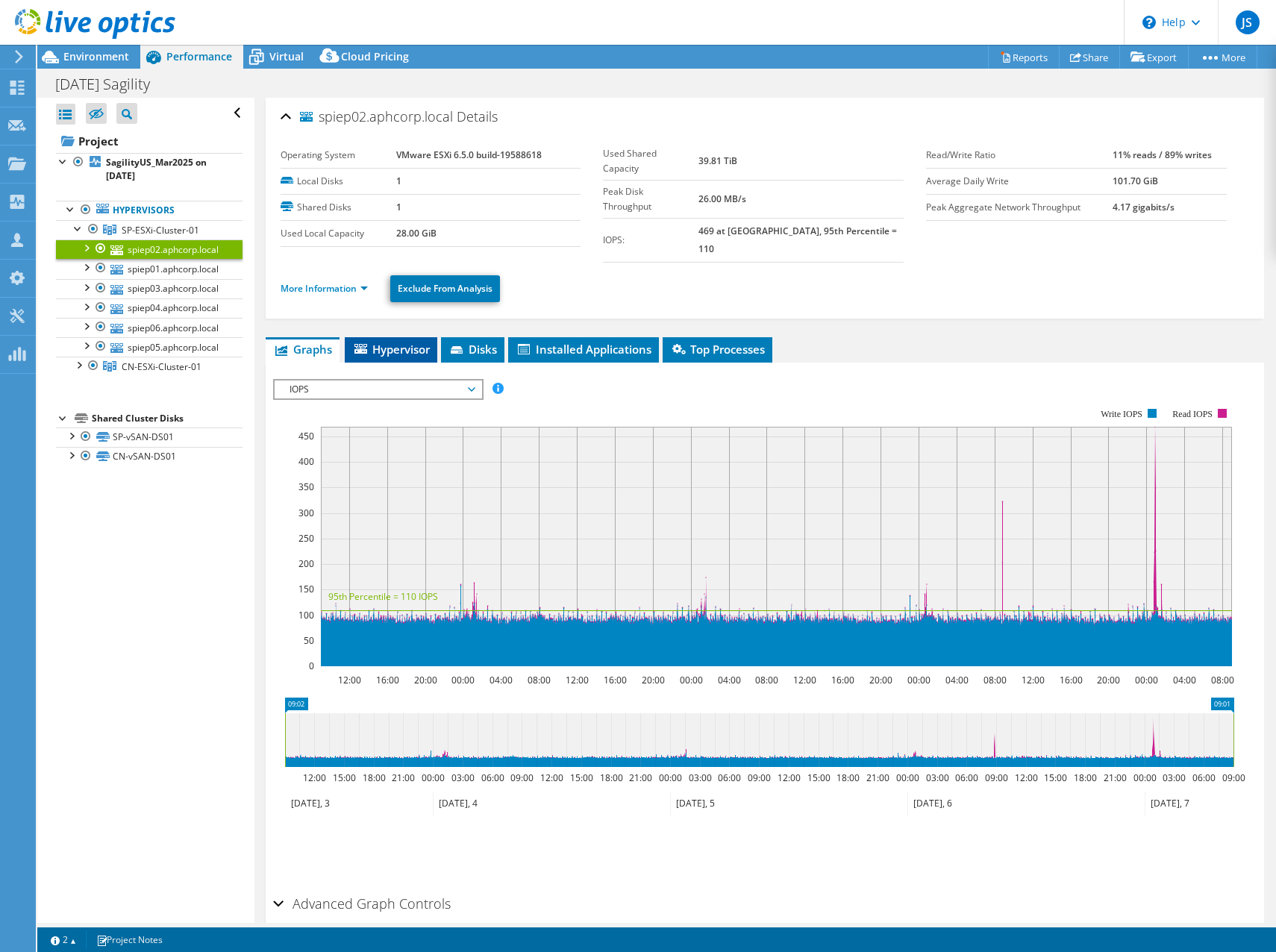
click at [400, 342] on span "Hypervisor" at bounding box center [391, 349] width 77 height 15
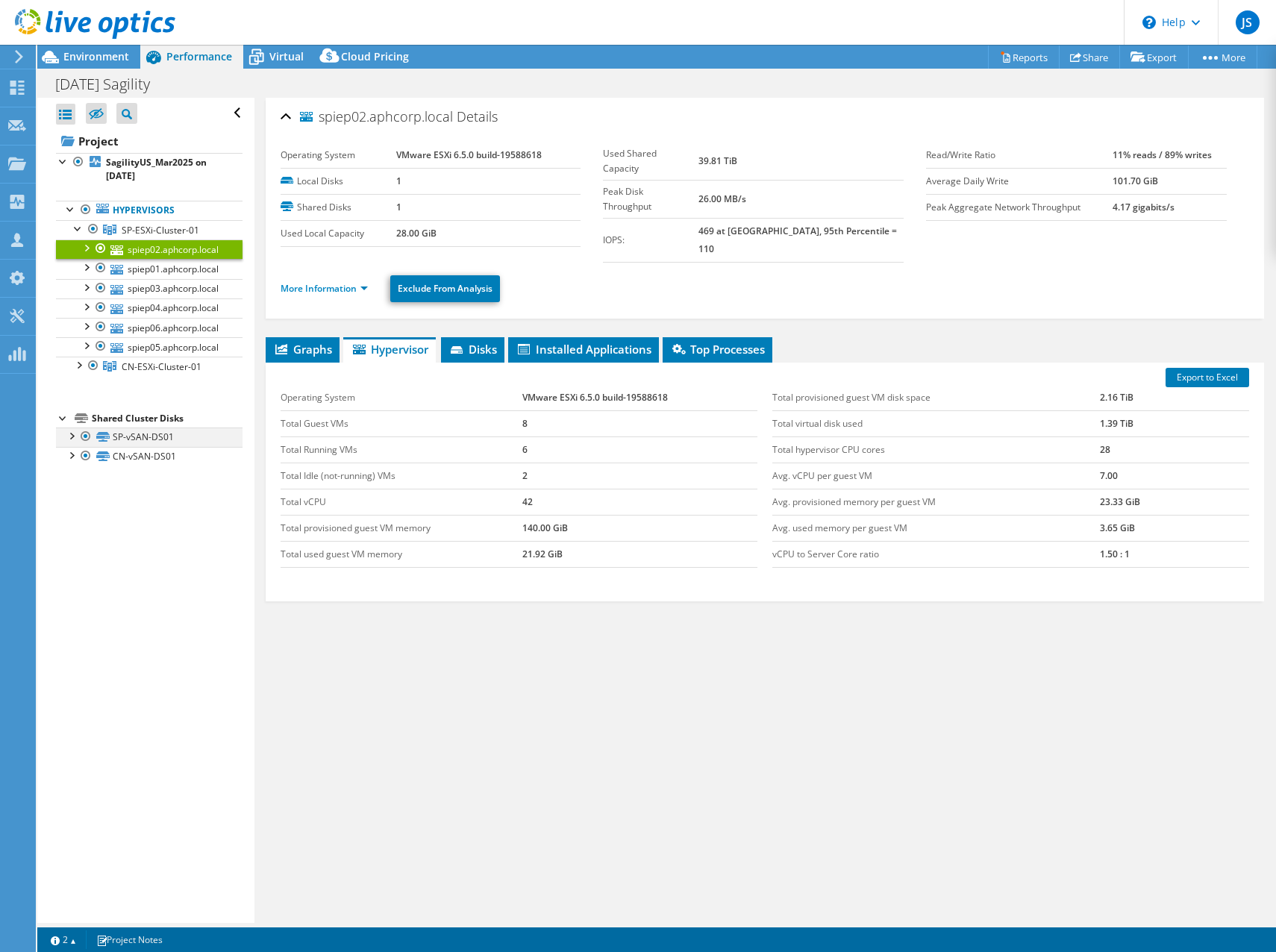
click at [70, 435] on div at bounding box center [71, 435] width 15 height 15
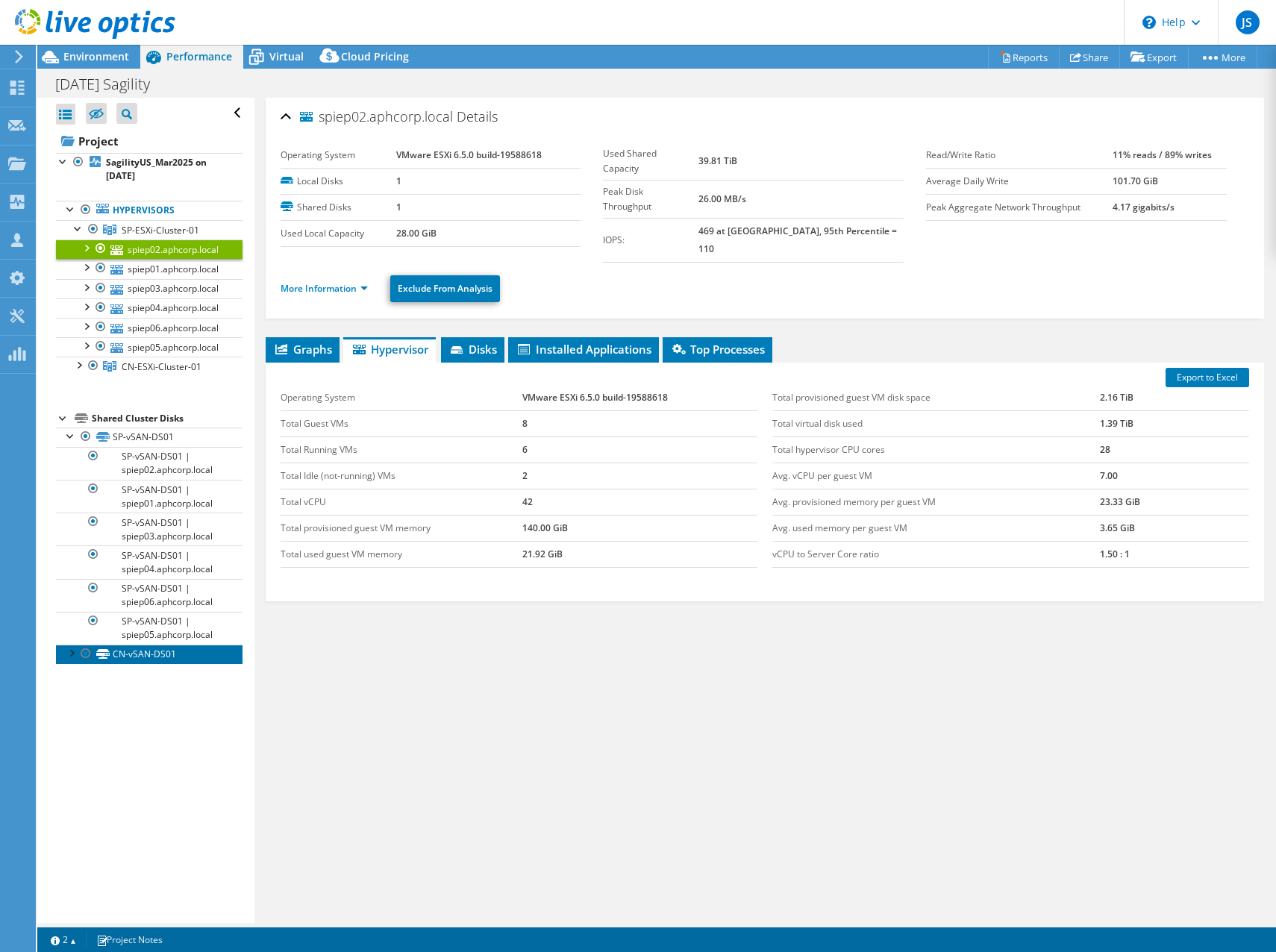
click at [73, 662] on link "CN-vSAN-DS01" at bounding box center [149, 654] width 187 height 19
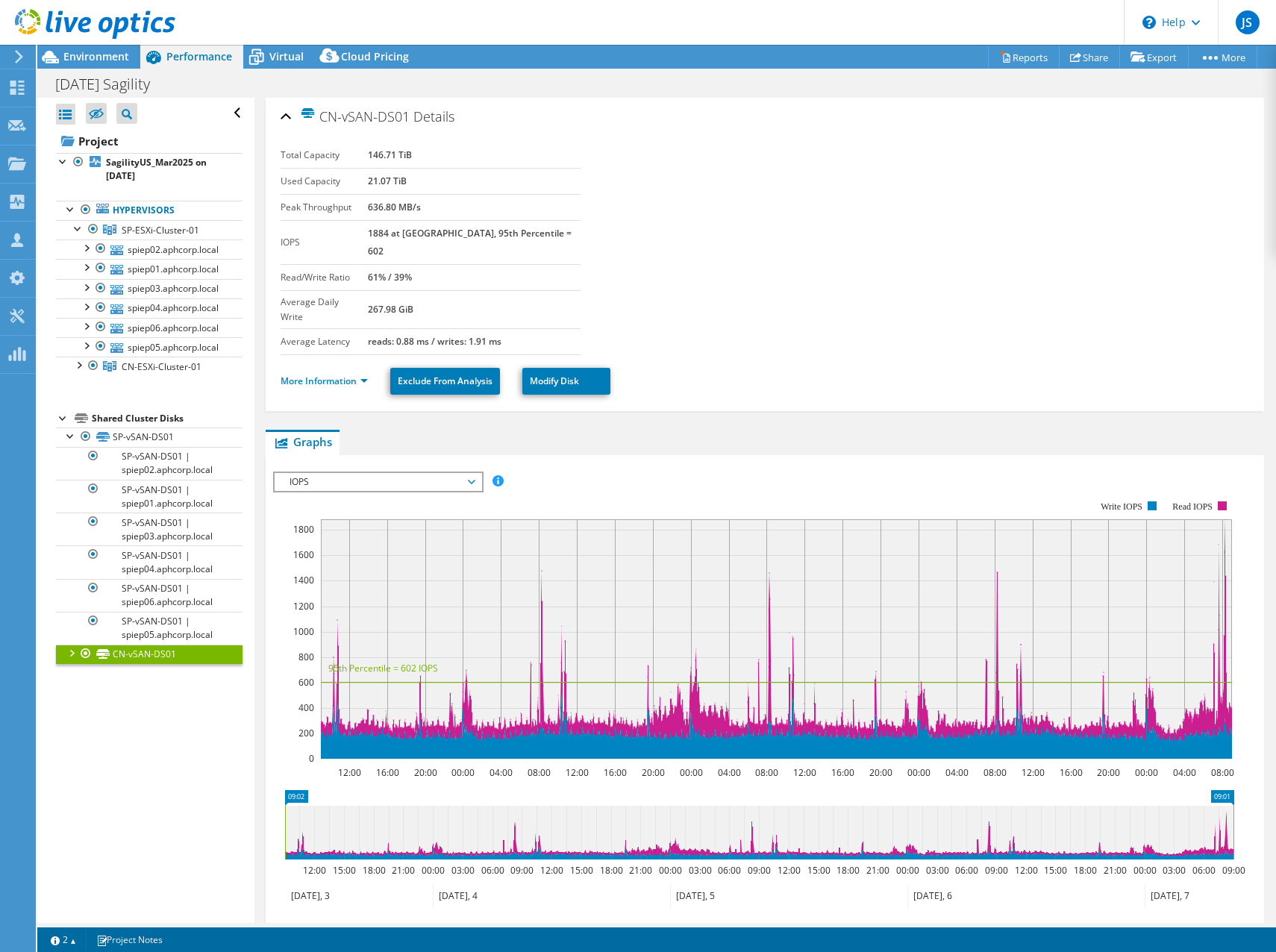
click at [68, 654] on div at bounding box center [71, 652] width 15 height 15
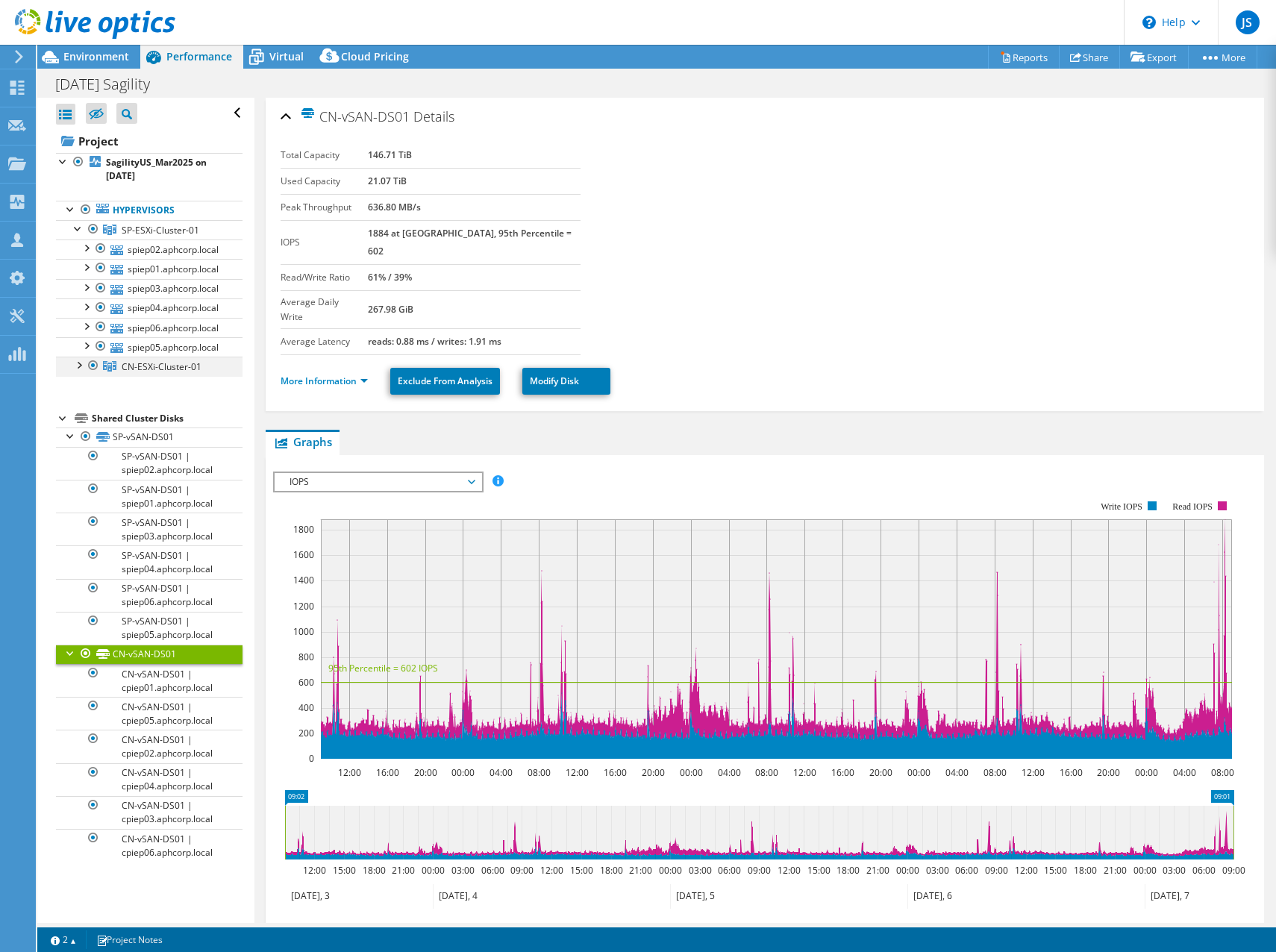
click at [76, 368] on div at bounding box center [78, 364] width 15 height 15
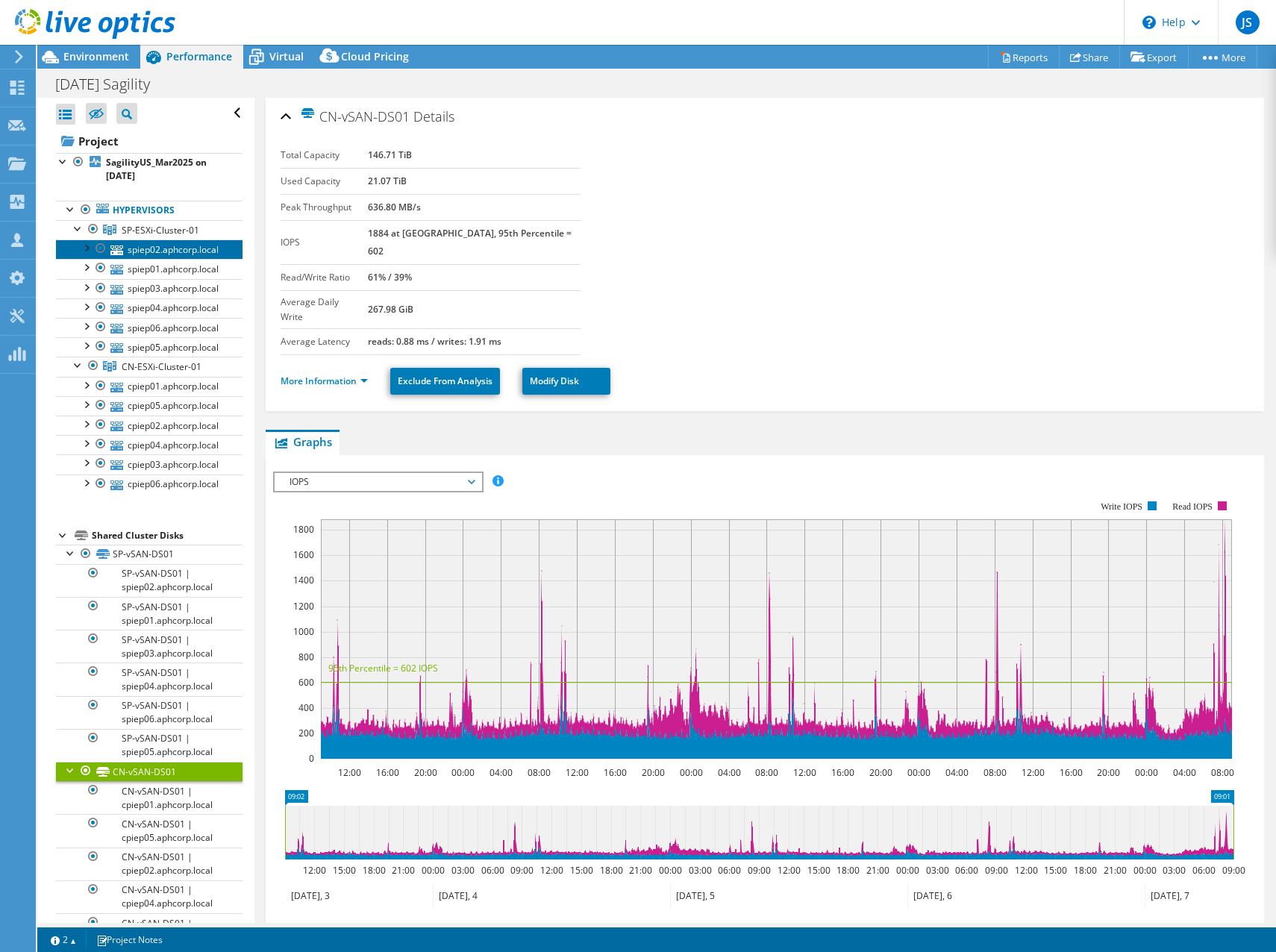
click at [156, 250] on link "spiep02.aphcorp.local" at bounding box center [149, 249] width 187 height 19
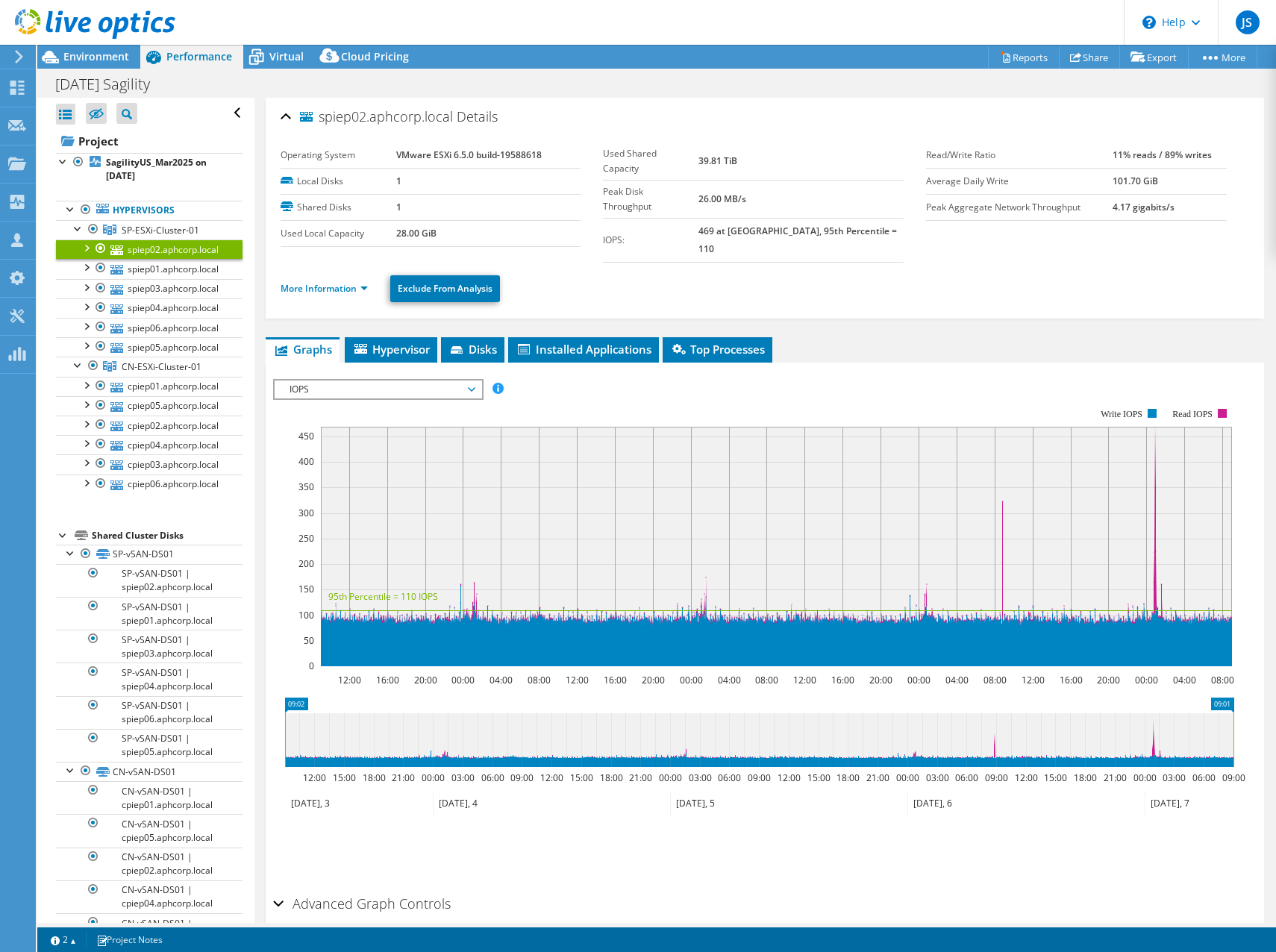
click at [88, 247] on div at bounding box center [86, 247] width 15 height 15
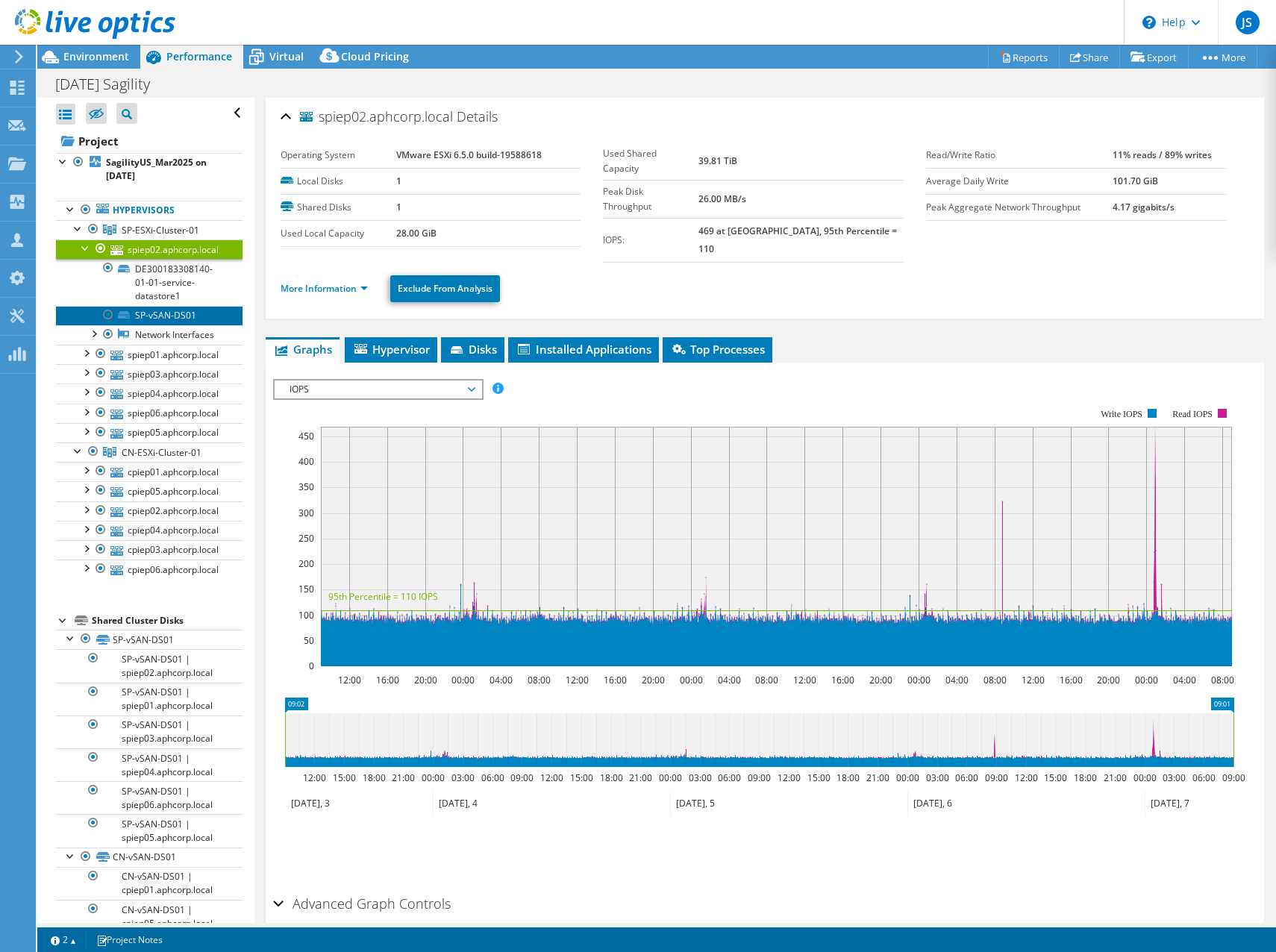
click at [170, 317] on link "SP-vSAN-DS01" at bounding box center [149, 315] width 187 height 19
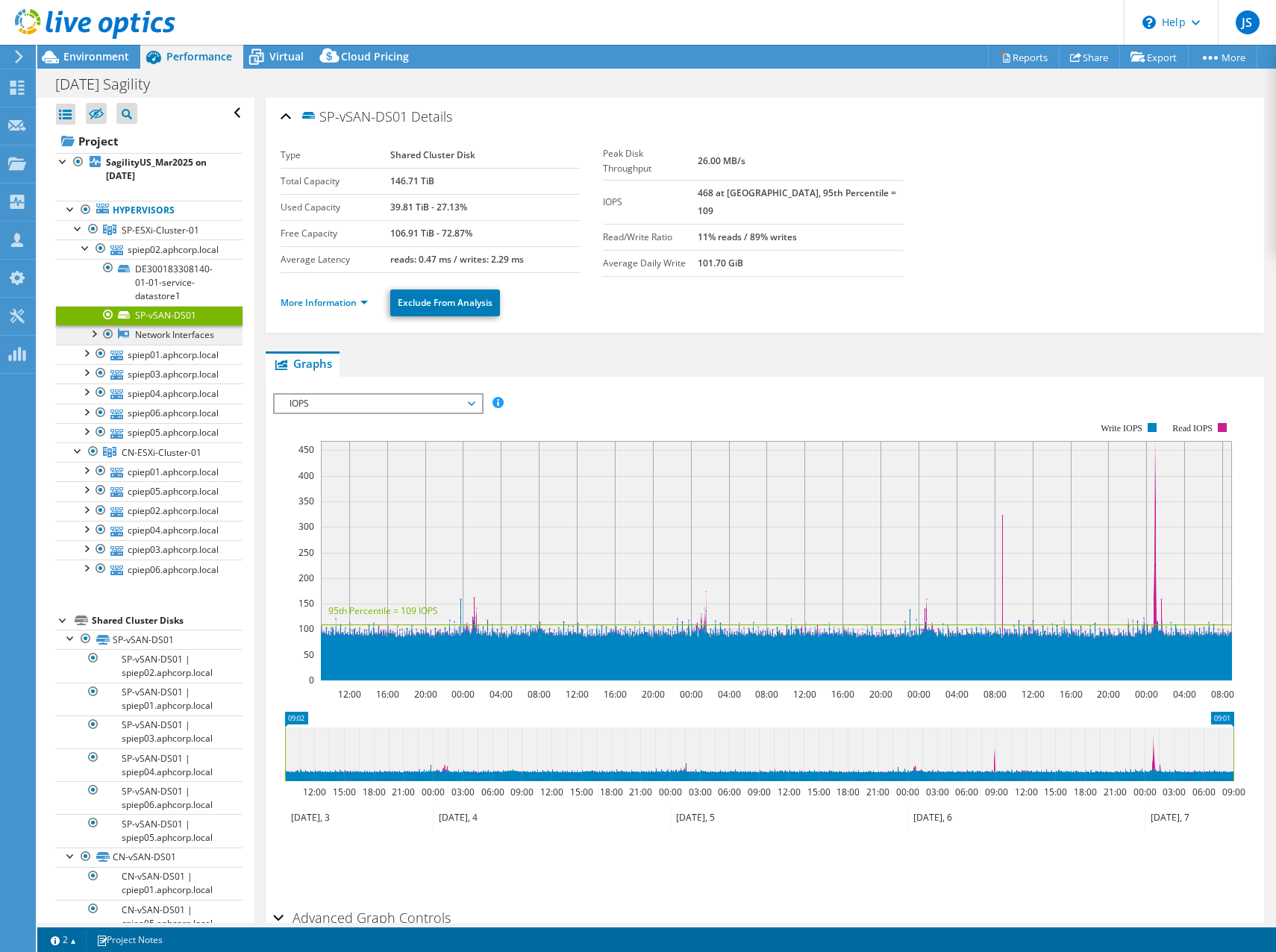
click at [163, 334] on link "Network Interfaces" at bounding box center [149, 334] width 187 height 19
click at [135, 344] on link "Network Interfaces" at bounding box center [149, 334] width 187 height 19
click at [92, 335] on div at bounding box center [93, 332] width 15 height 15
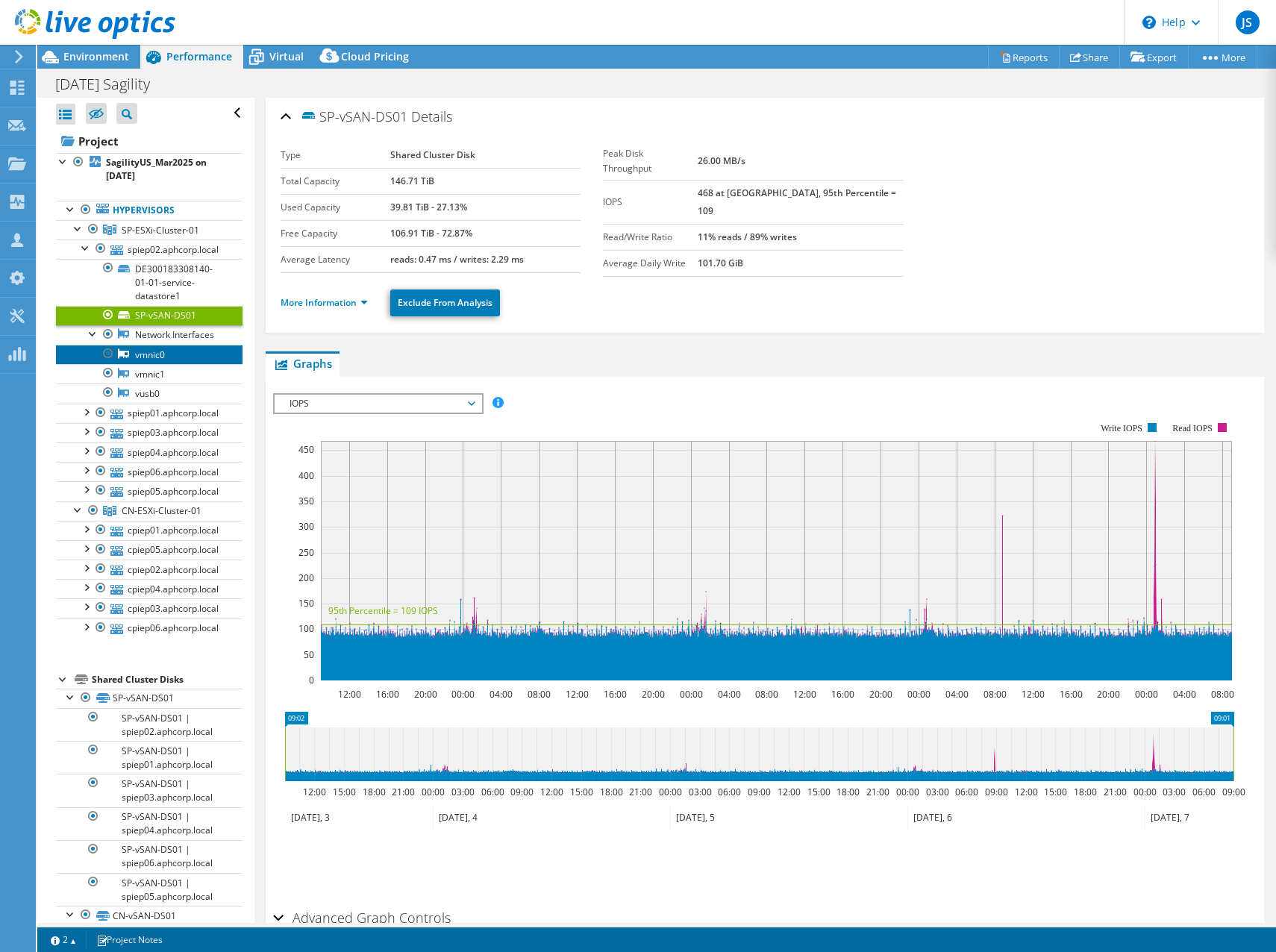
click at [140, 364] on link "vmnic0" at bounding box center [149, 354] width 187 height 19
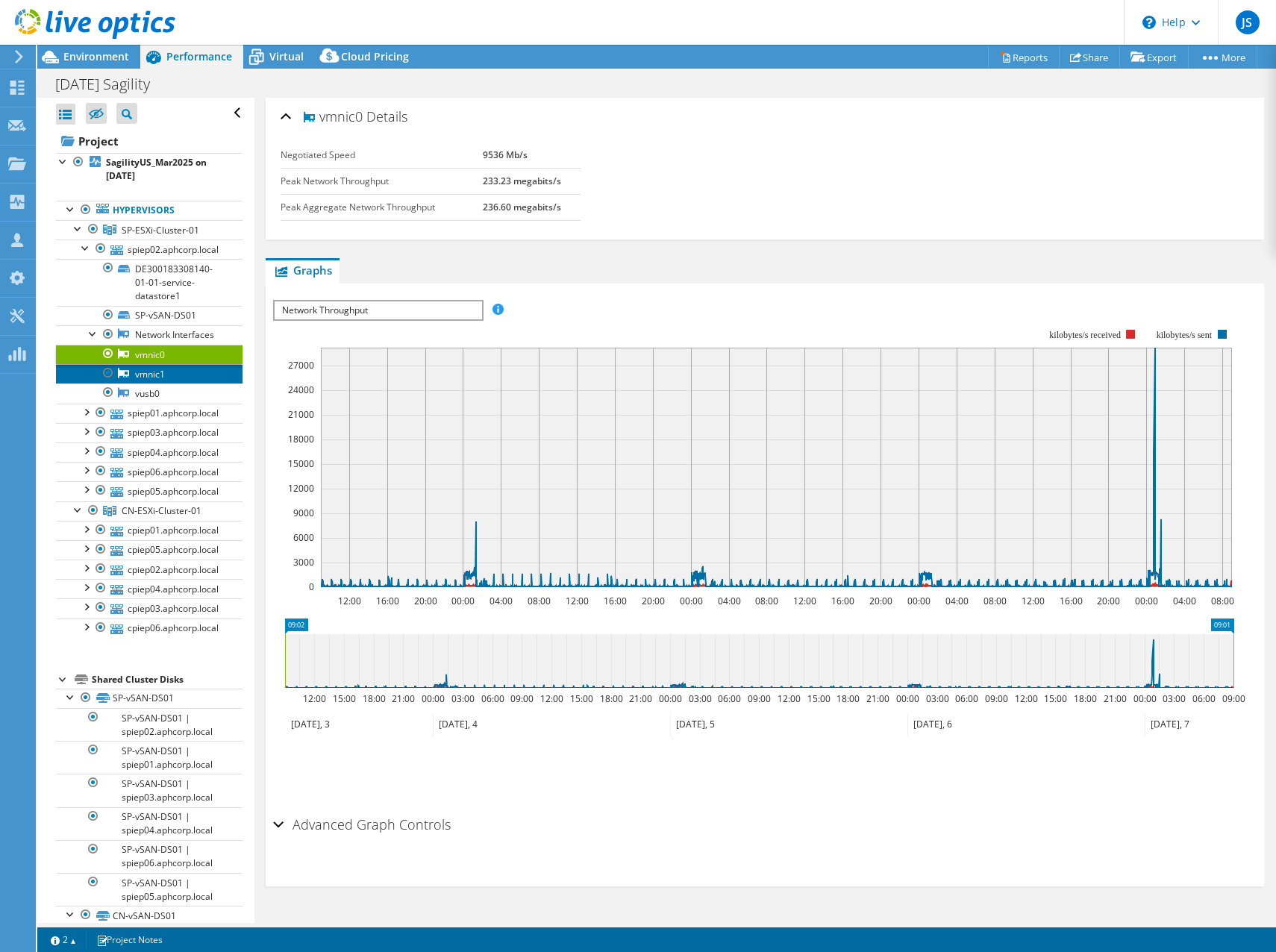
click at [140, 381] on link "vmnic1" at bounding box center [149, 373] width 187 height 19
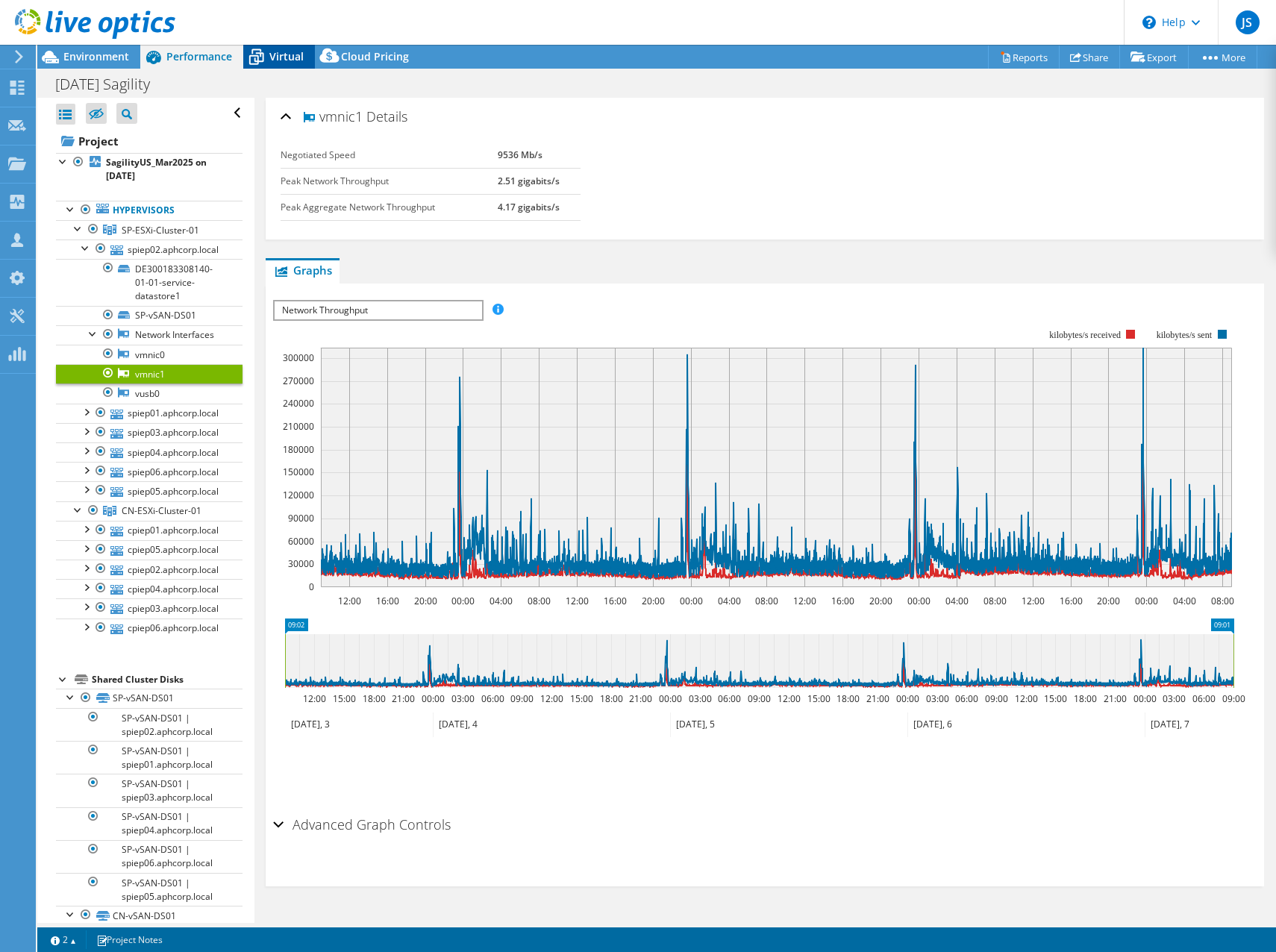
click at [276, 57] on span "Virtual" at bounding box center [286, 55] width 34 height 14
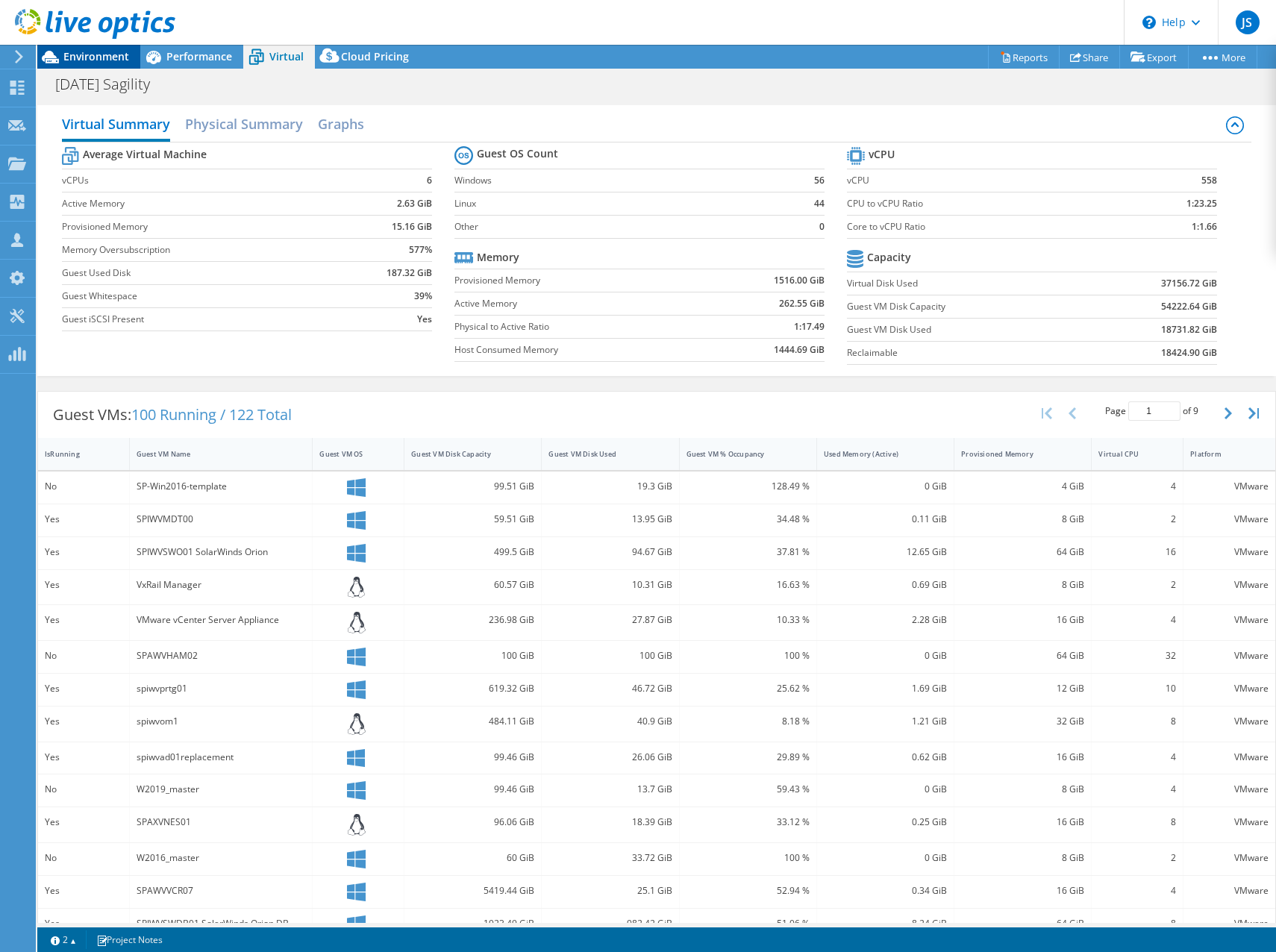
click at [87, 61] on span "Environment" at bounding box center [96, 55] width 65 height 14
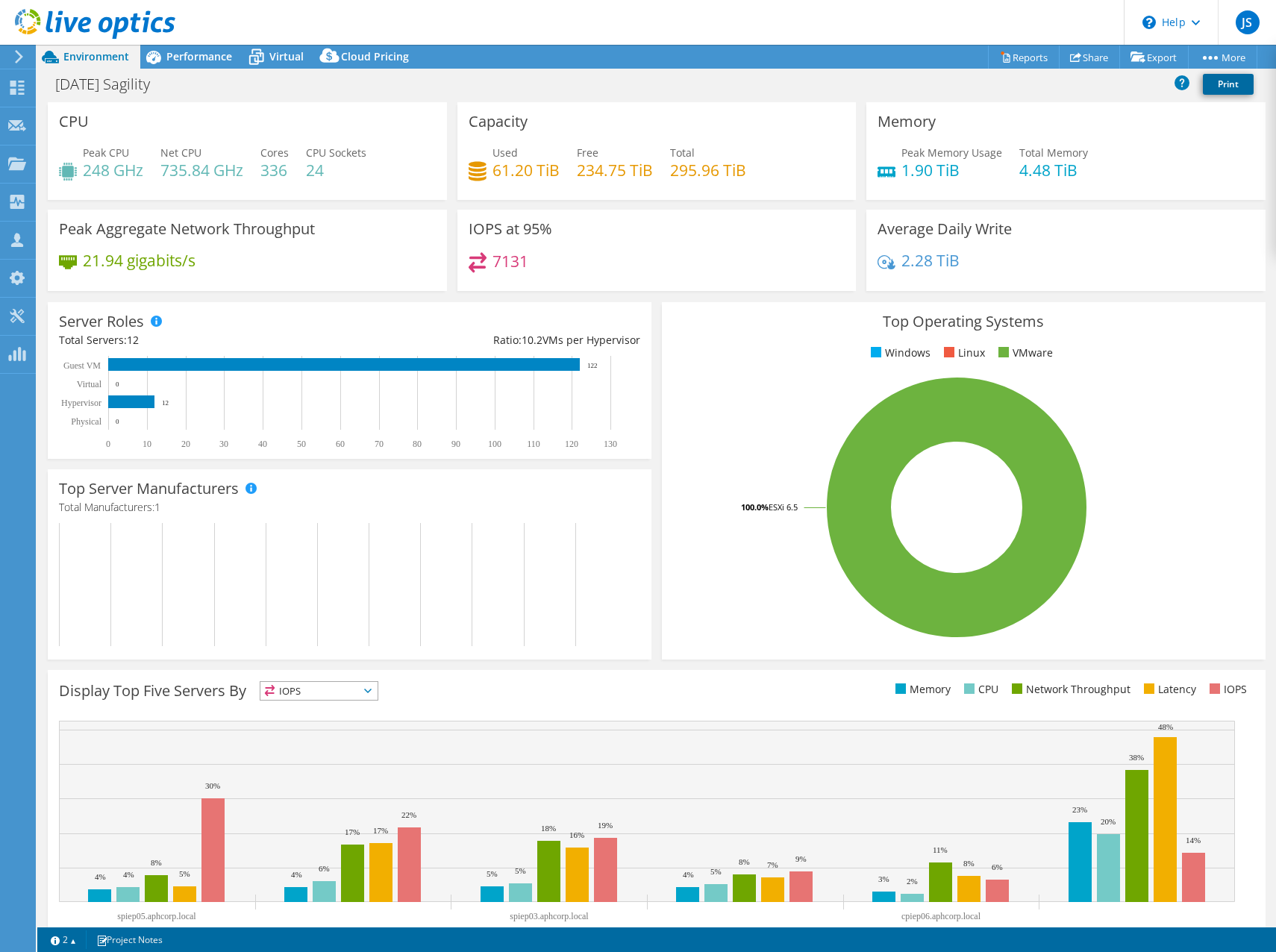
click at [1222, 80] on link "Print" at bounding box center [1227, 84] width 51 height 21
click at [1000, 53] on link "Reports" at bounding box center [1024, 56] width 72 height 23
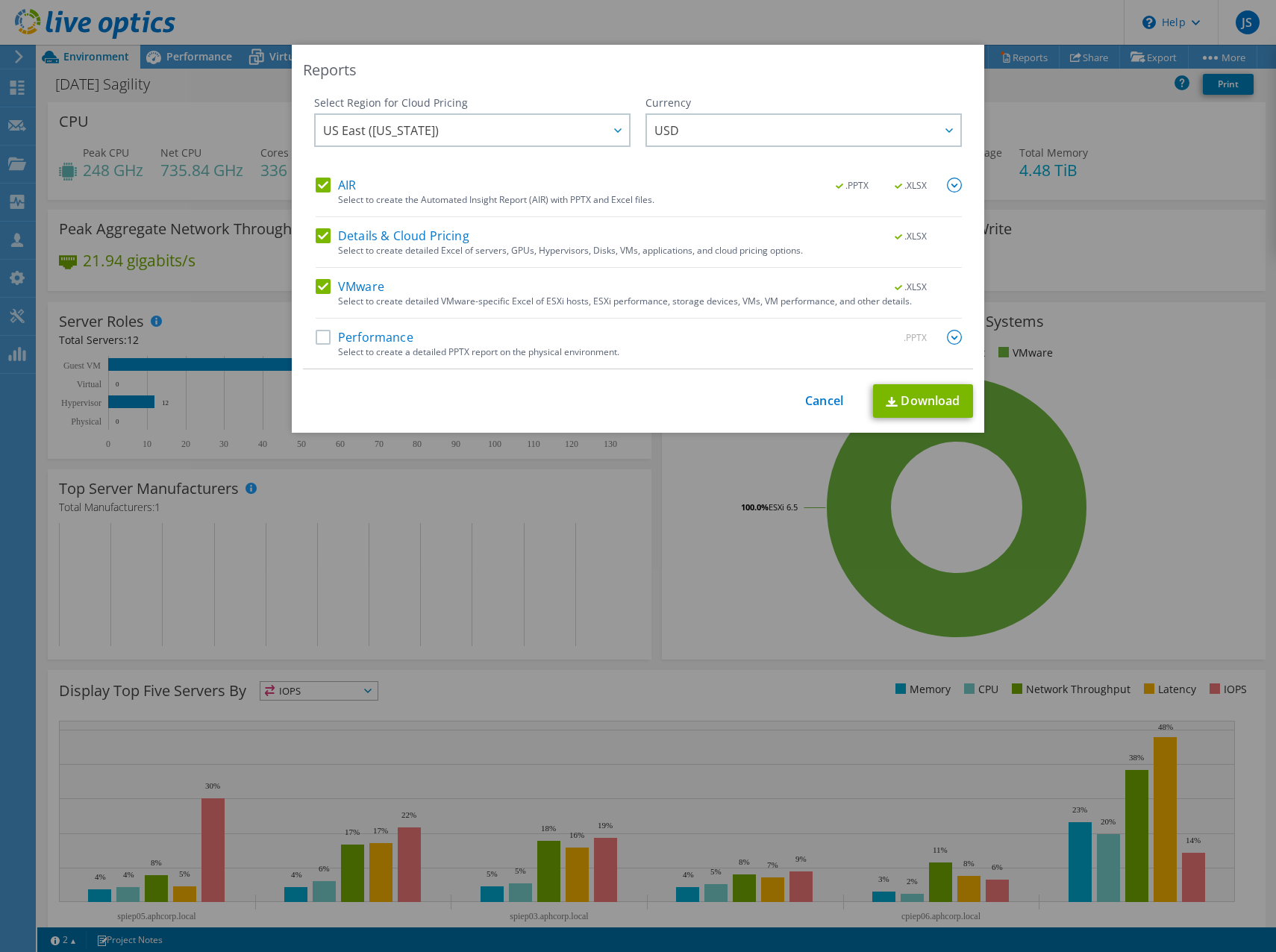
click at [352, 334] on label "Performance" at bounding box center [365, 337] width 98 height 15
click at [0, 0] on input "Performance" at bounding box center [0, 0] width 0 height 0
click at [934, 401] on link "Download" at bounding box center [922, 401] width 100 height 33
